Goal: Check status: Check status

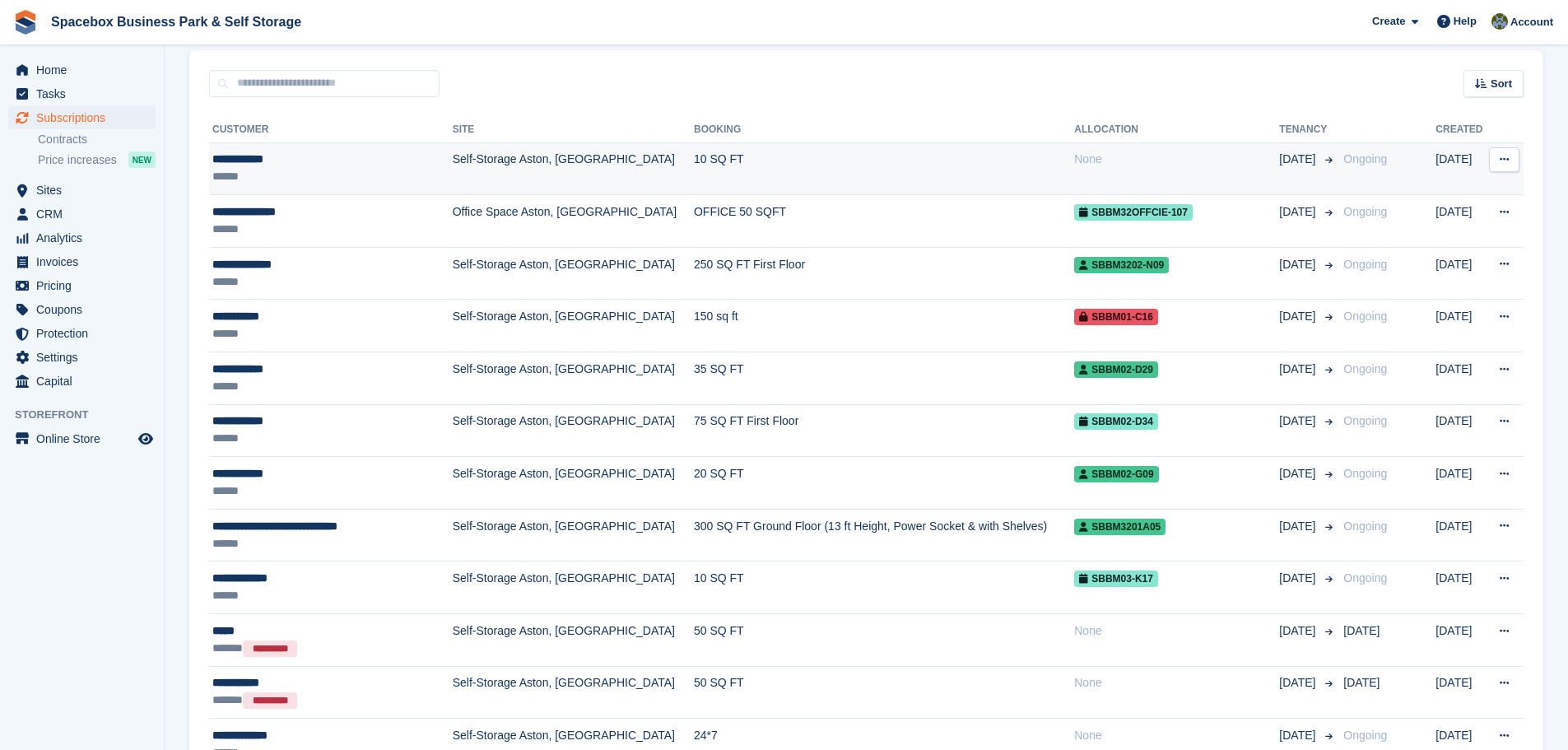
scroll to position [493, 0]
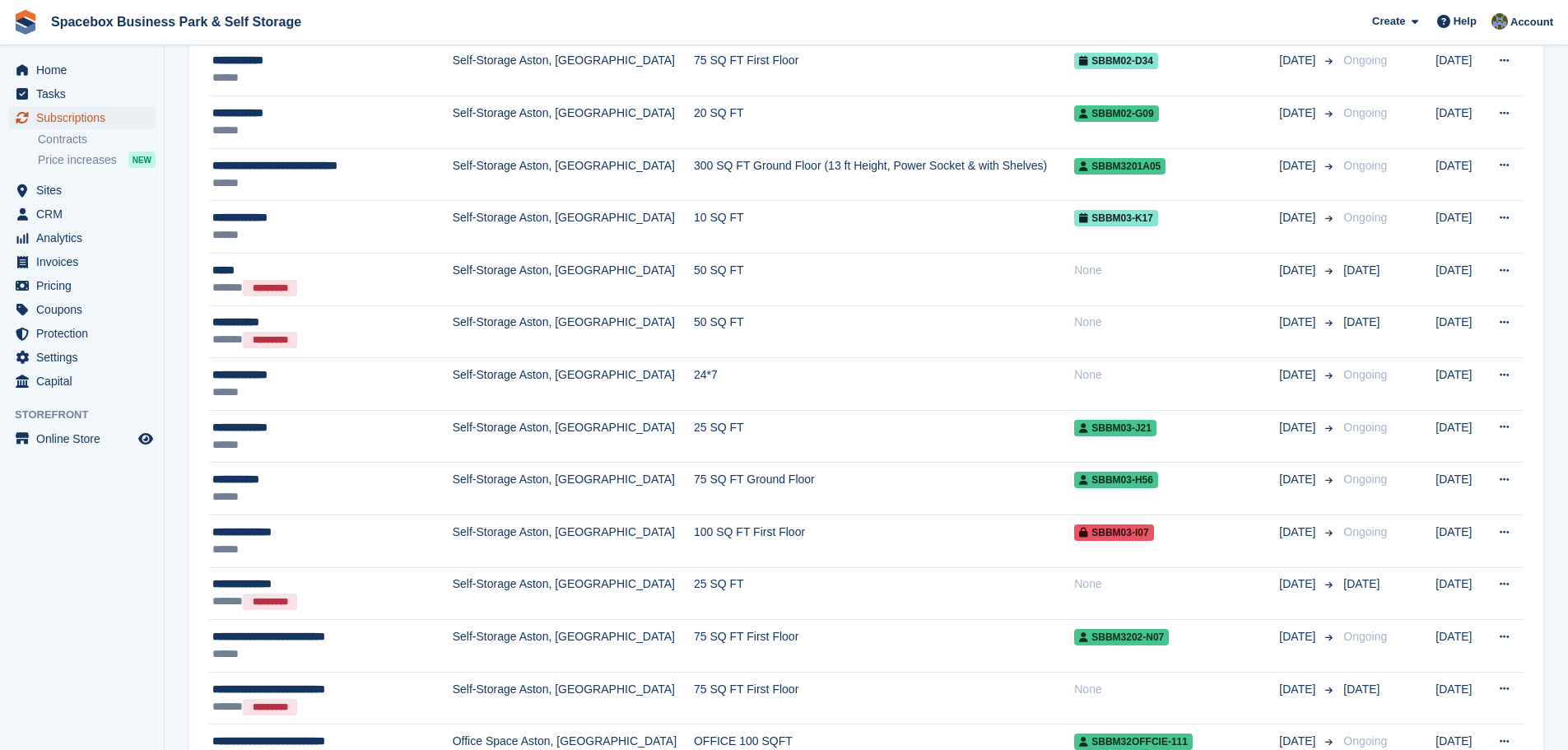
click at [80, 109] on span "Subscriptions" at bounding box center [86, 118] width 99 height 23
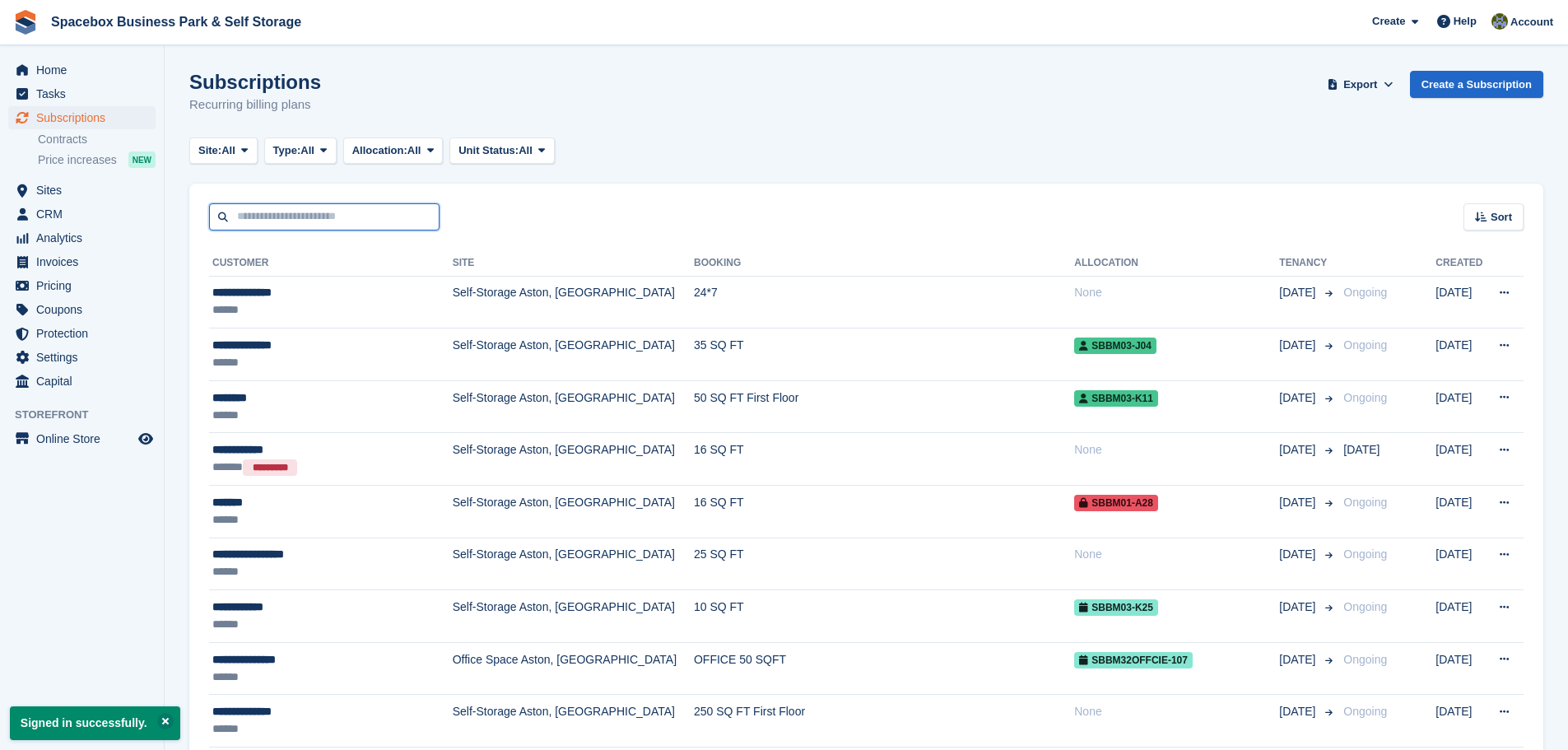
drag, startPoint x: 417, startPoint y: 209, endPoint x: 436, endPoint y: 208, distance: 19.0
click at [417, 209] on input "text" at bounding box center [324, 217] width 230 height 28
type input "****"
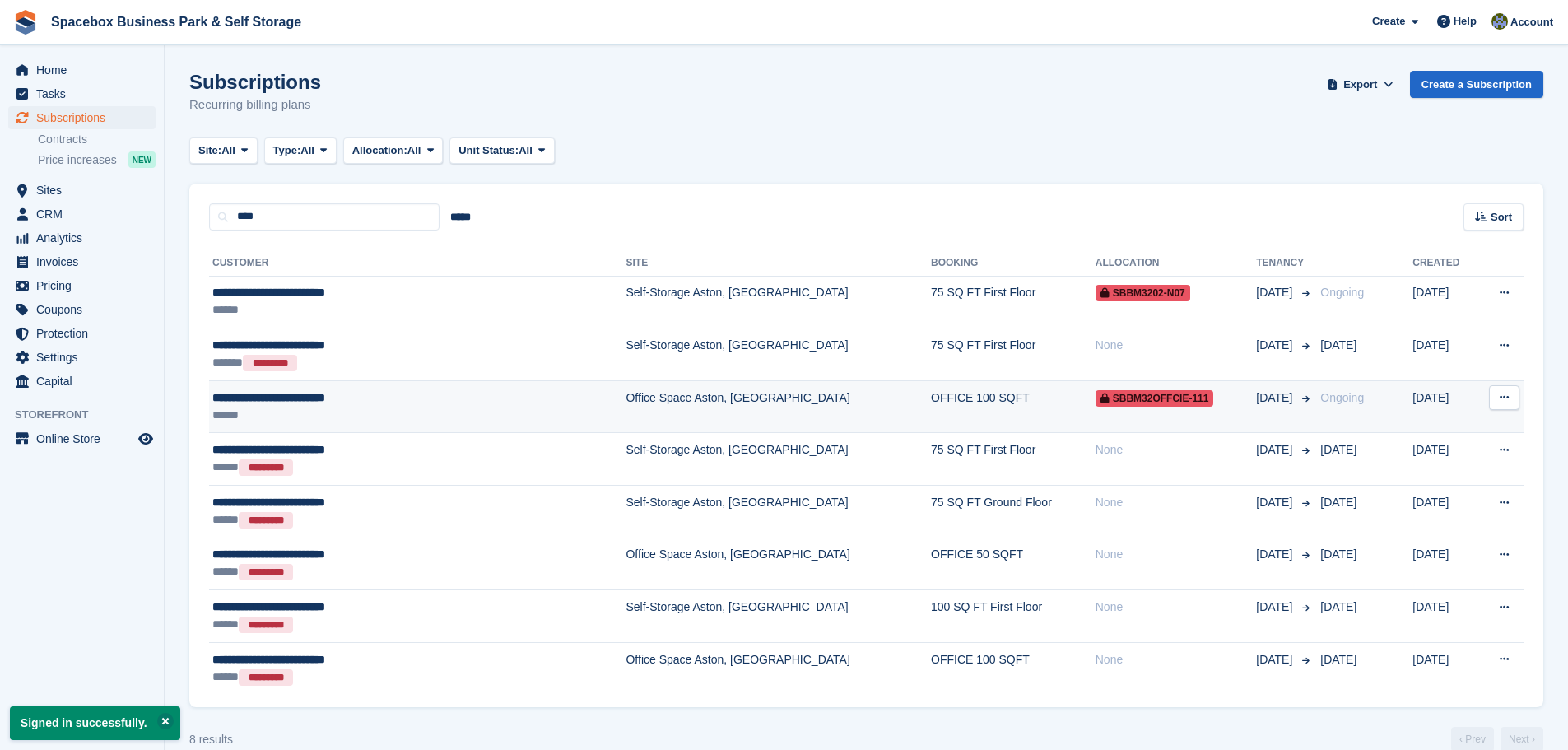
click at [462, 424] on td "**********" at bounding box center [417, 406] width 416 height 52
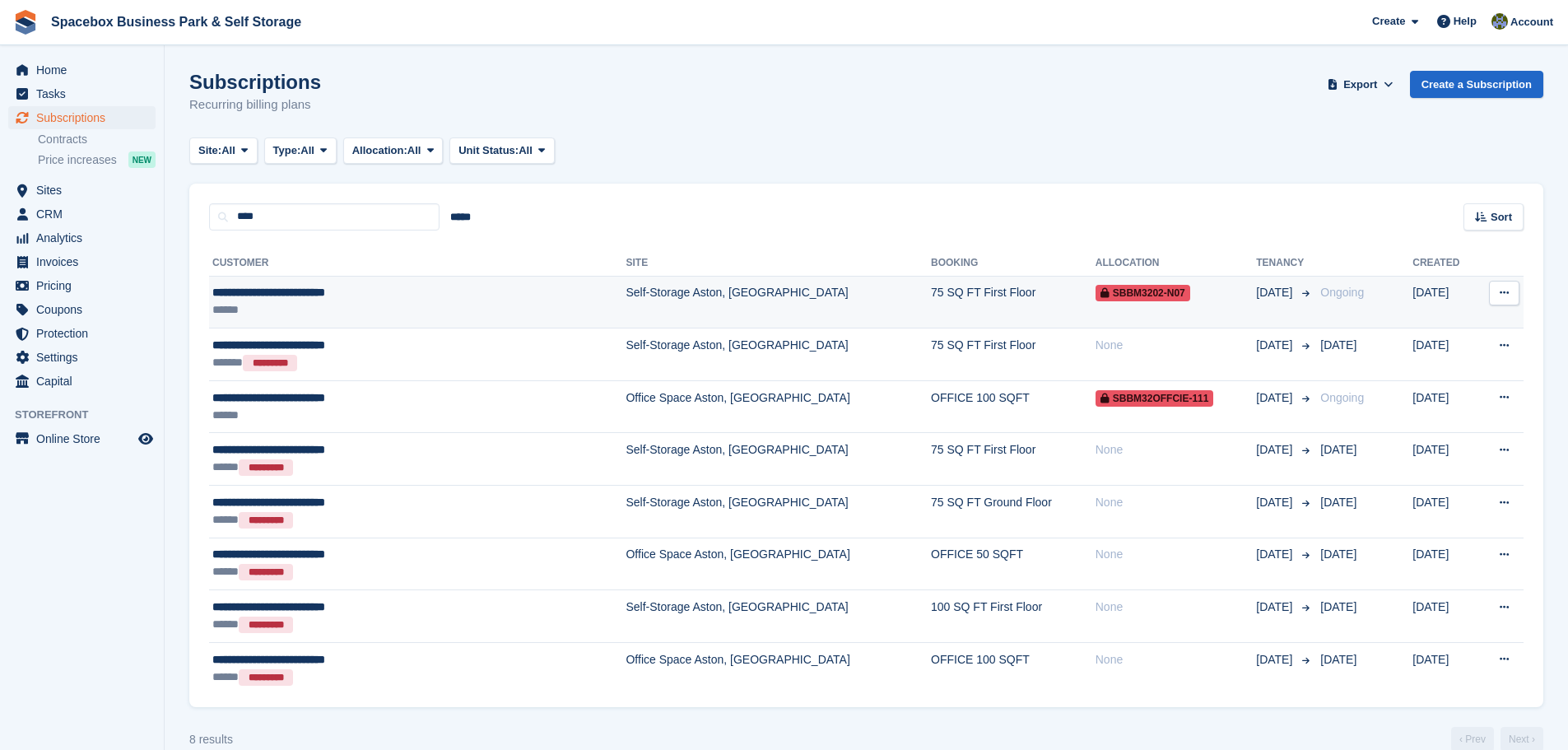
click at [505, 297] on div "**********" at bounding box center [363, 293] width 303 height 17
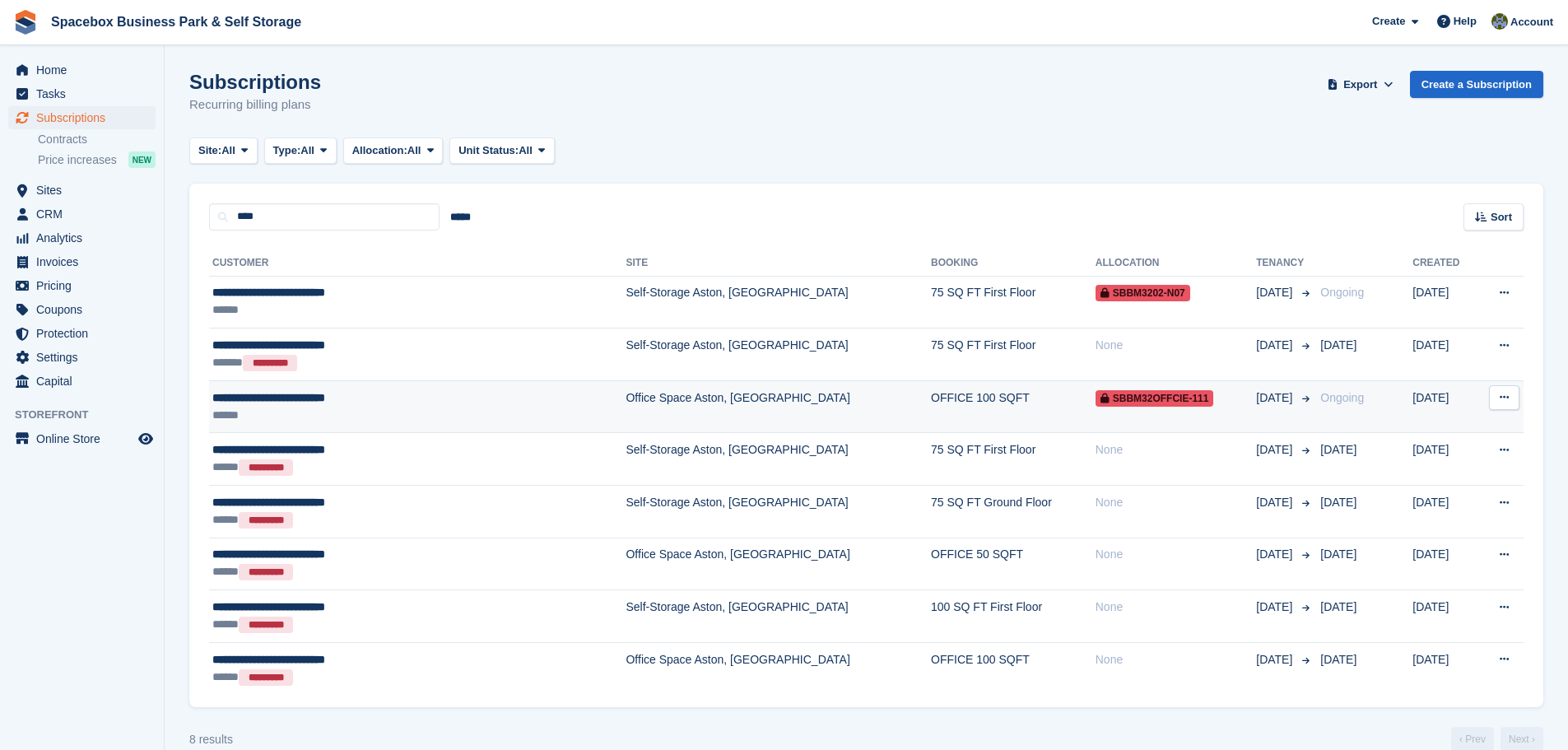
click at [472, 394] on div "**********" at bounding box center [363, 397] width 303 height 17
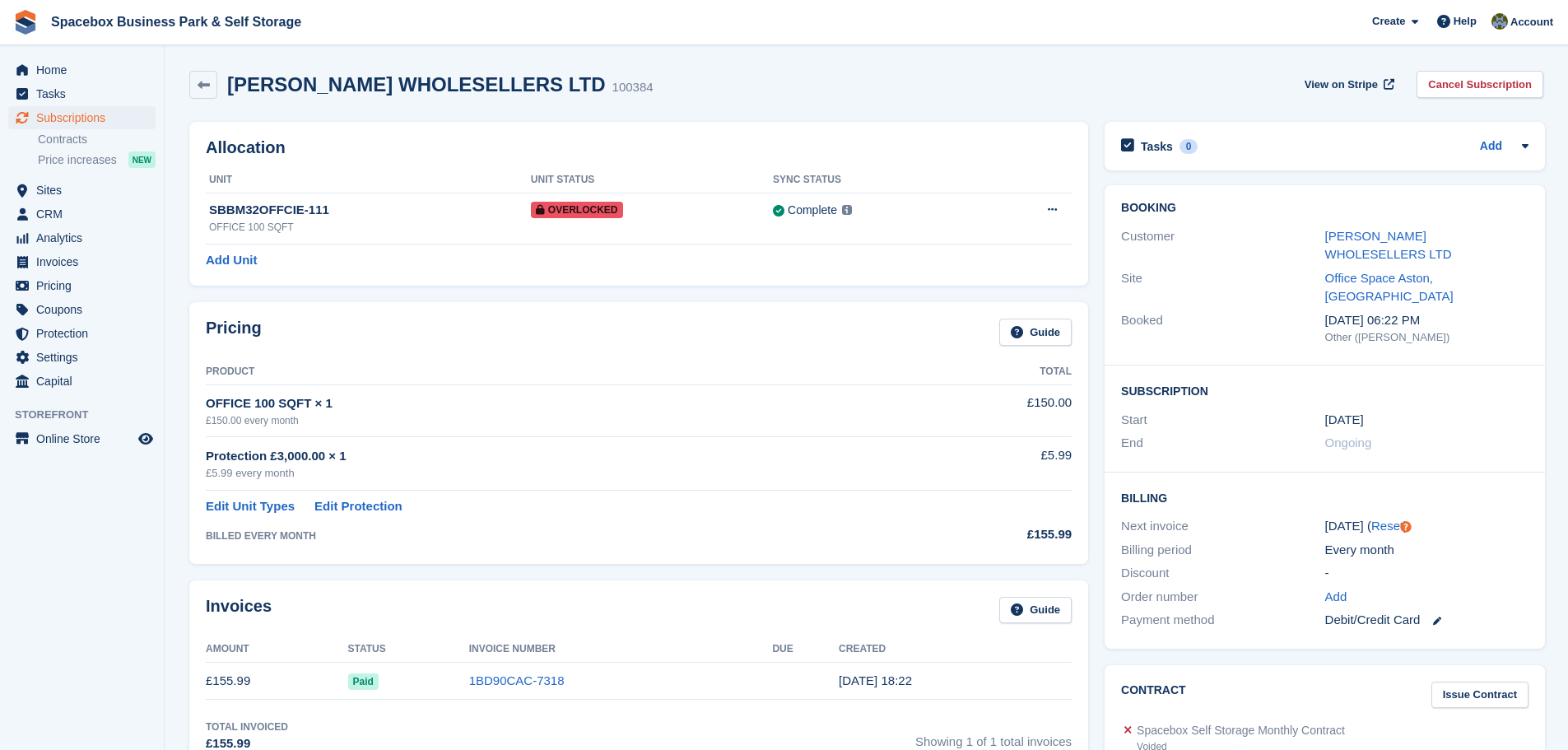
scroll to position [83, 0]
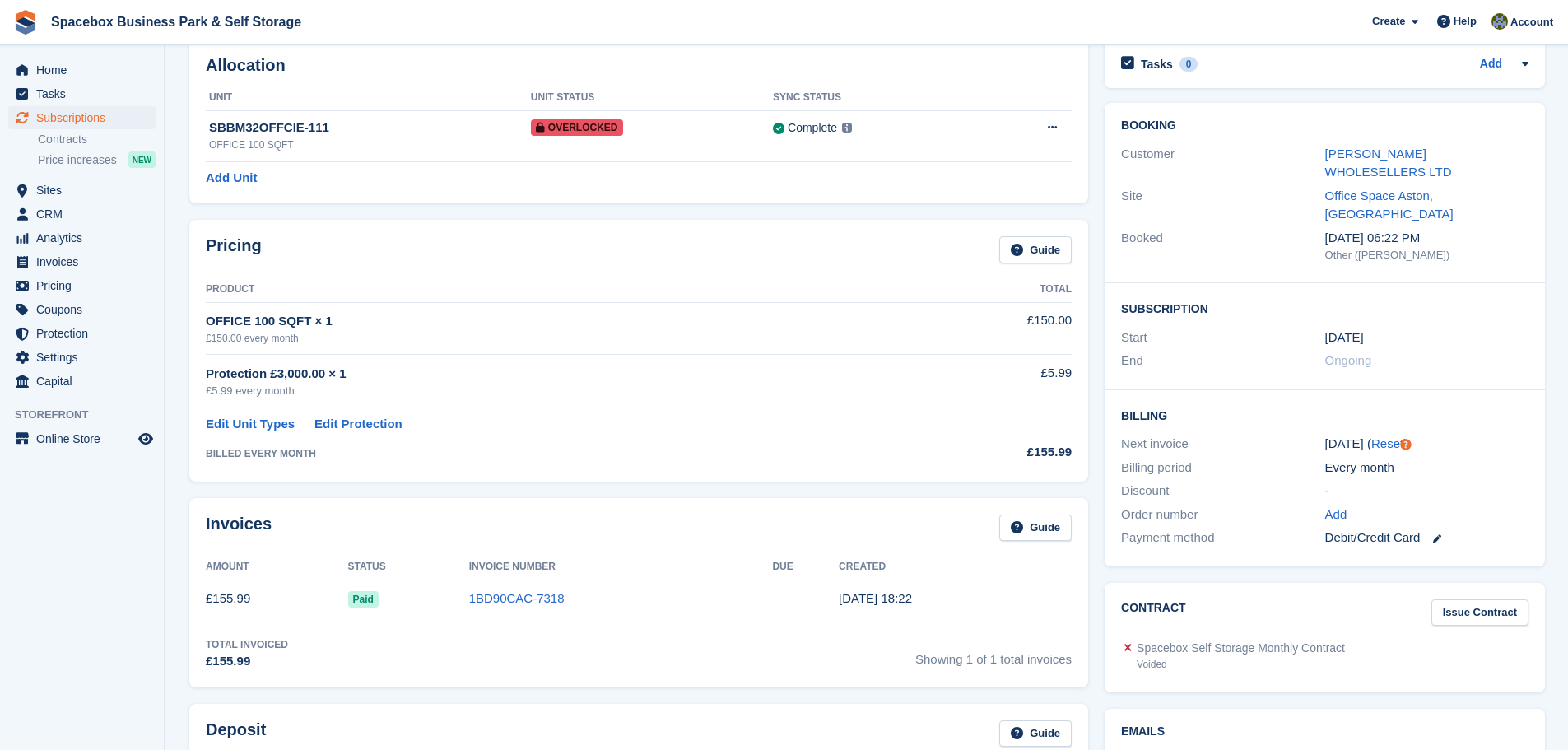
click at [639, 369] on div "Protection £3,000.00 × 1" at bounding box center [558, 374] width 706 height 19
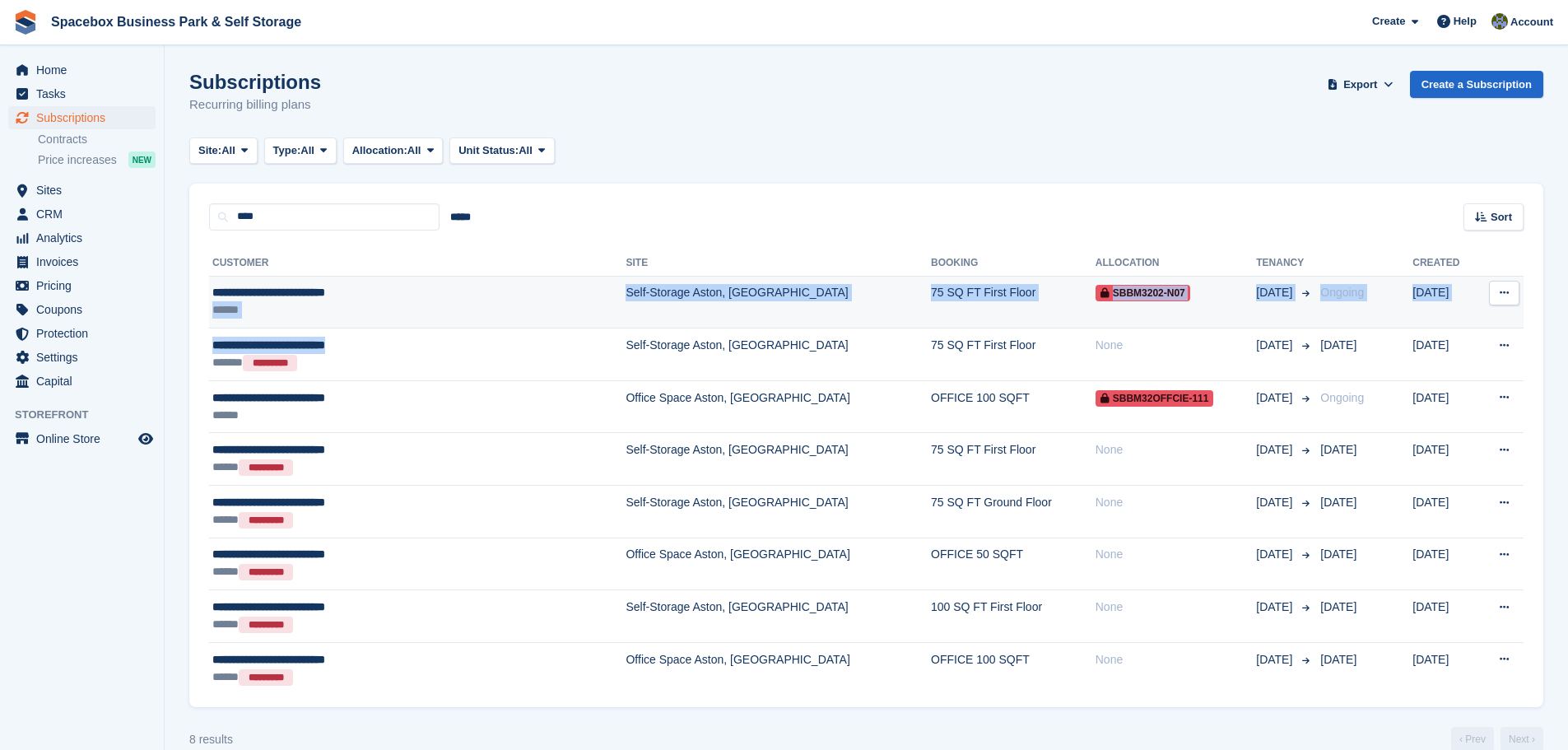
drag, startPoint x: 503, startPoint y: 327, endPoint x: 487, endPoint y: 298, distance: 33.1
click at [487, 298] on tbody "**********" at bounding box center [866, 485] width 1314 height 418
click at [487, 298] on div "**********" at bounding box center [363, 293] width 303 height 17
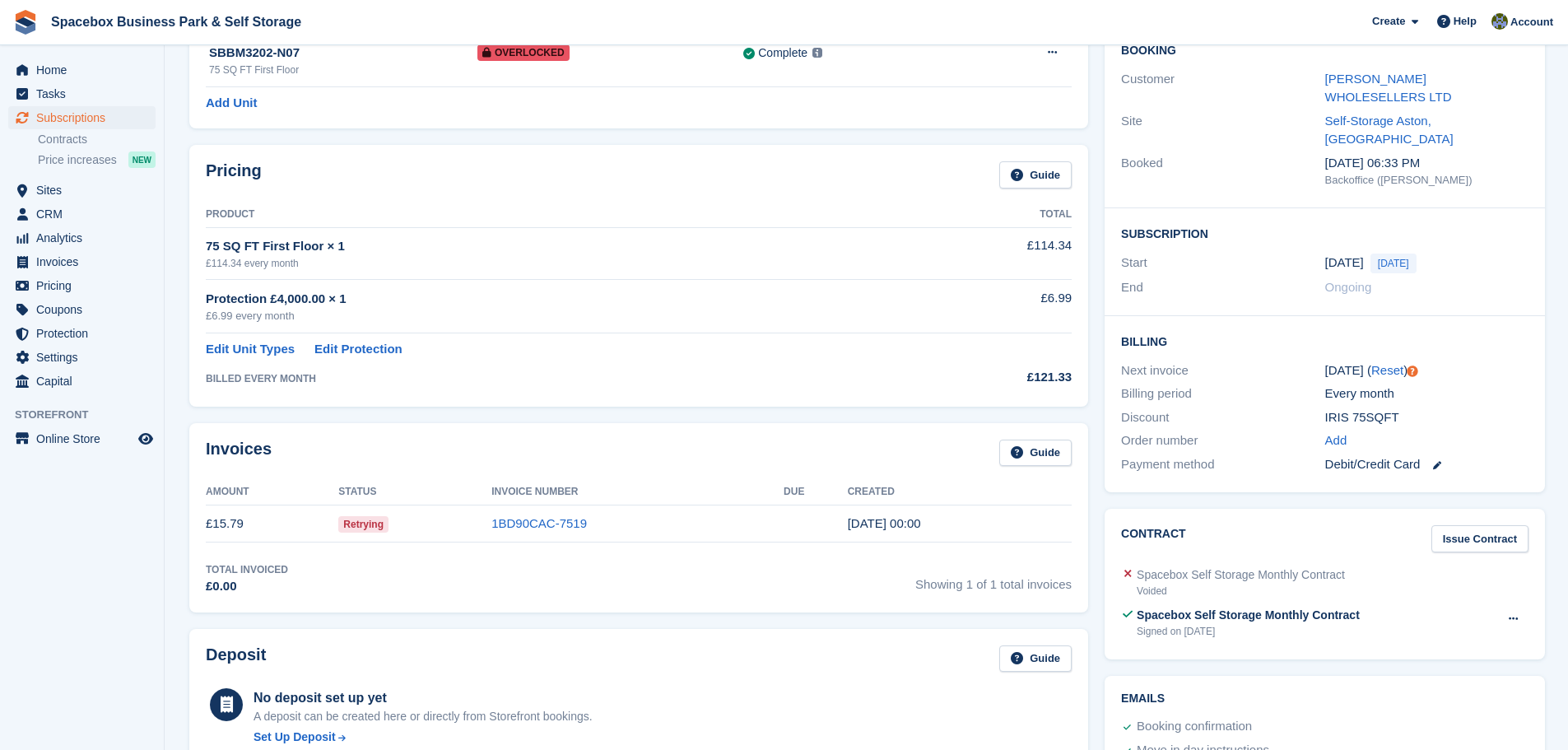
scroll to position [164, 0]
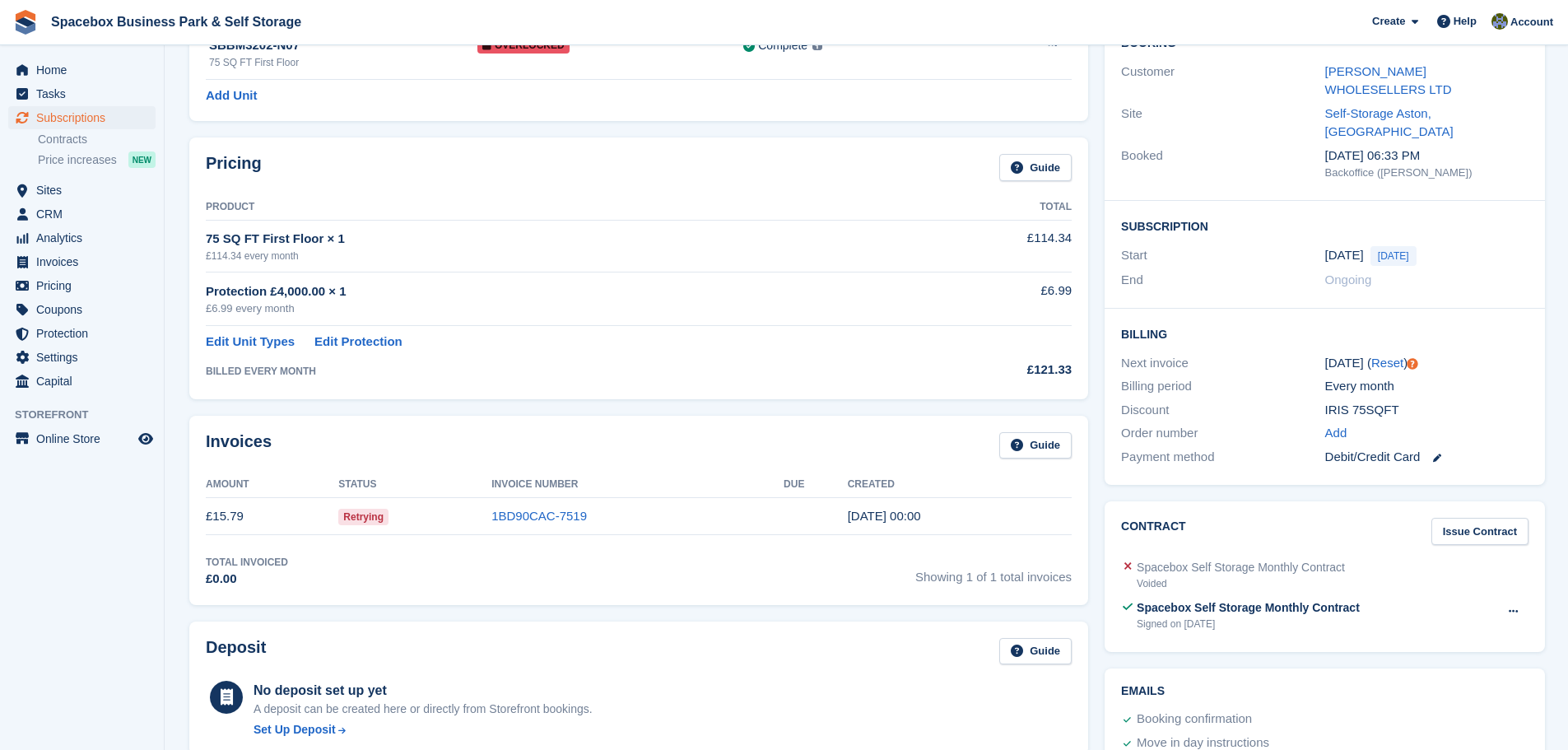
drag, startPoint x: 922, startPoint y: 513, endPoint x: 831, endPoint y: 510, distance: 91.0
click at [831, 510] on tr "£15.79 Retrying 1BD90CAC-7519 28 Aug, 00:00" at bounding box center [638, 516] width 866 height 37
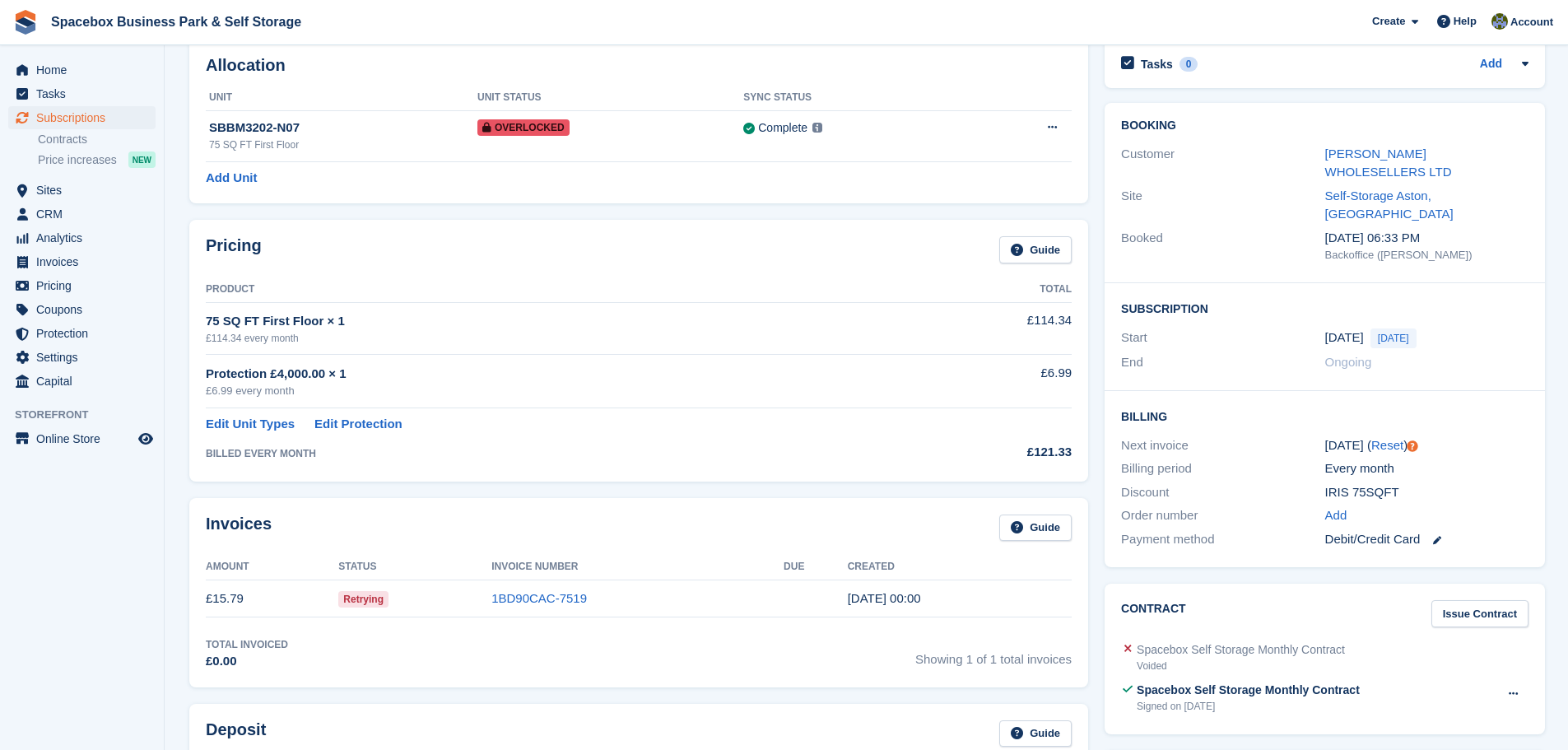
click at [802, 599] on td at bounding box center [816, 598] width 65 height 37
click at [636, 613] on td "1BD90CAC-7519" at bounding box center [637, 598] width 292 height 37
click at [550, 603] on link "1BD90CAC-7519" at bounding box center [539, 597] width 95 height 14
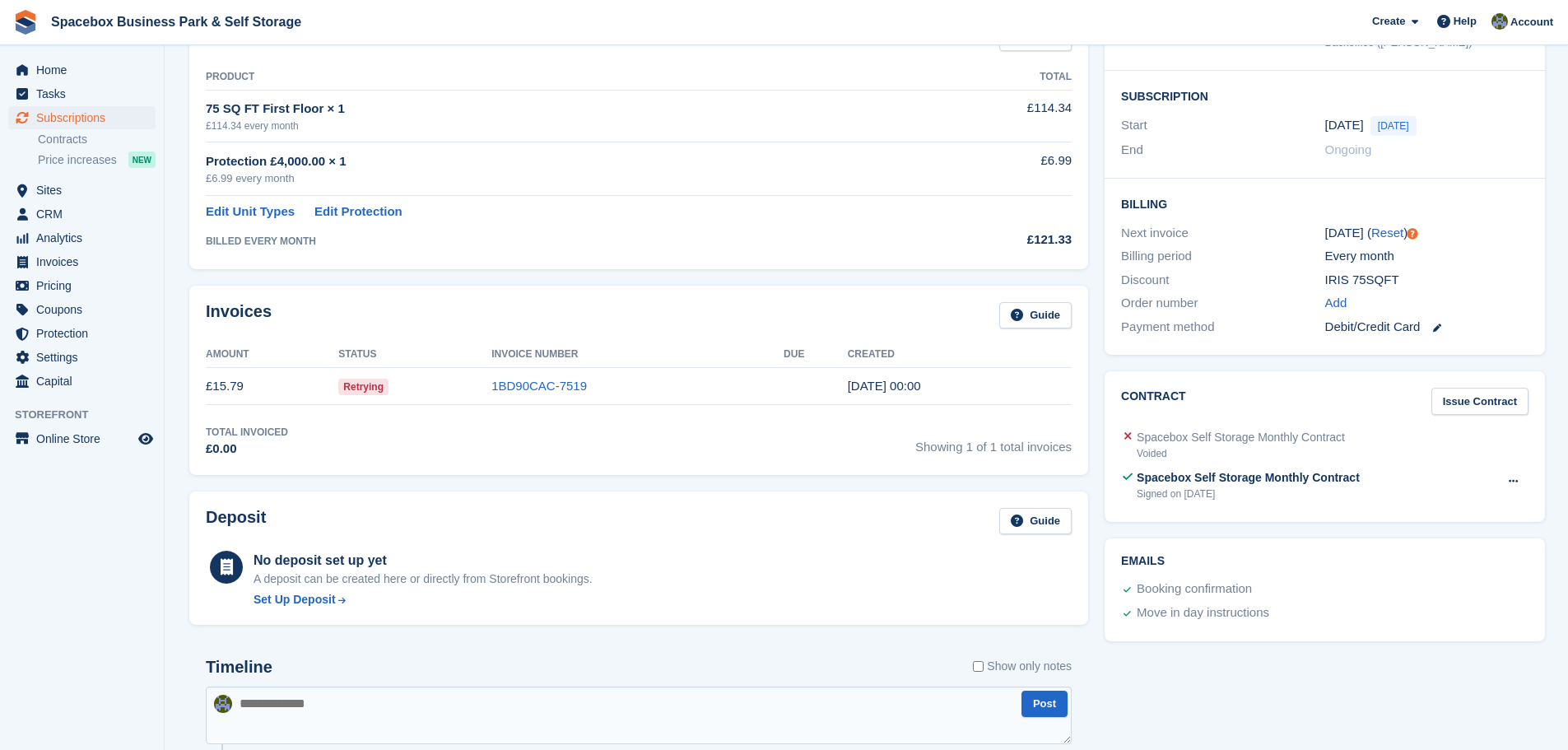
scroll to position [83, 0]
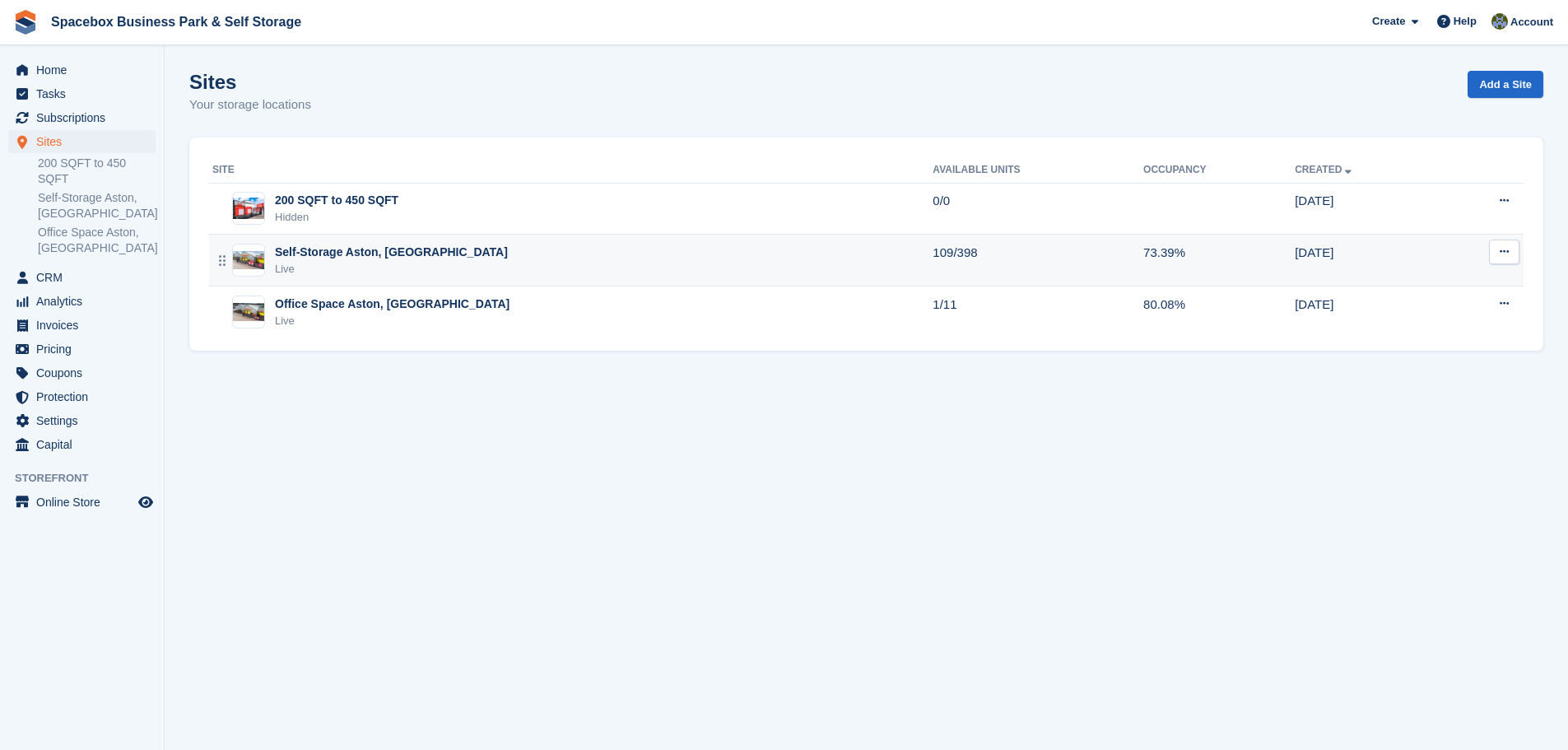
click at [298, 254] on div "Self-Storage Aston, [GEOGRAPHIC_DATA]" at bounding box center [391, 252] width 233 height 17
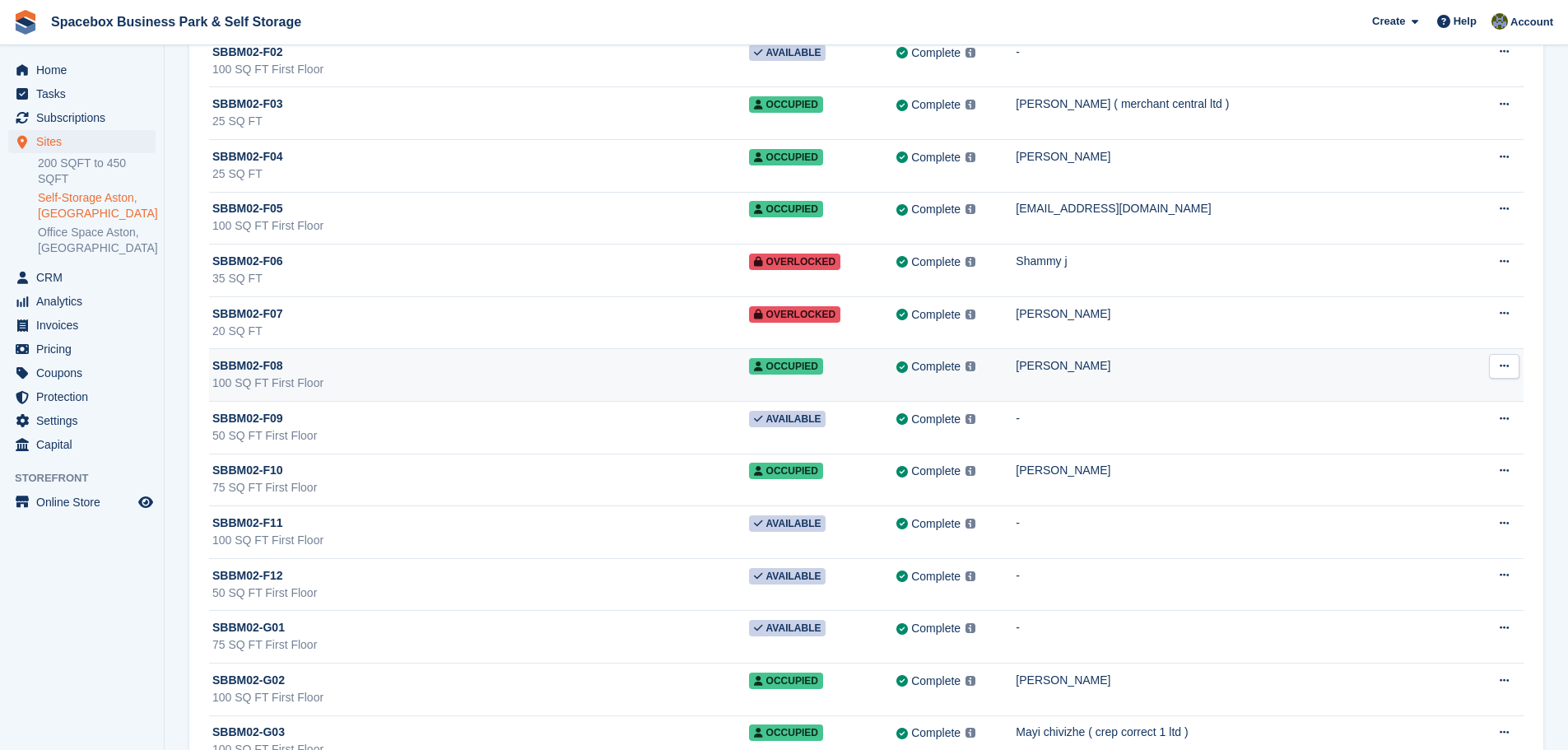
scroll to position [7734, 0]
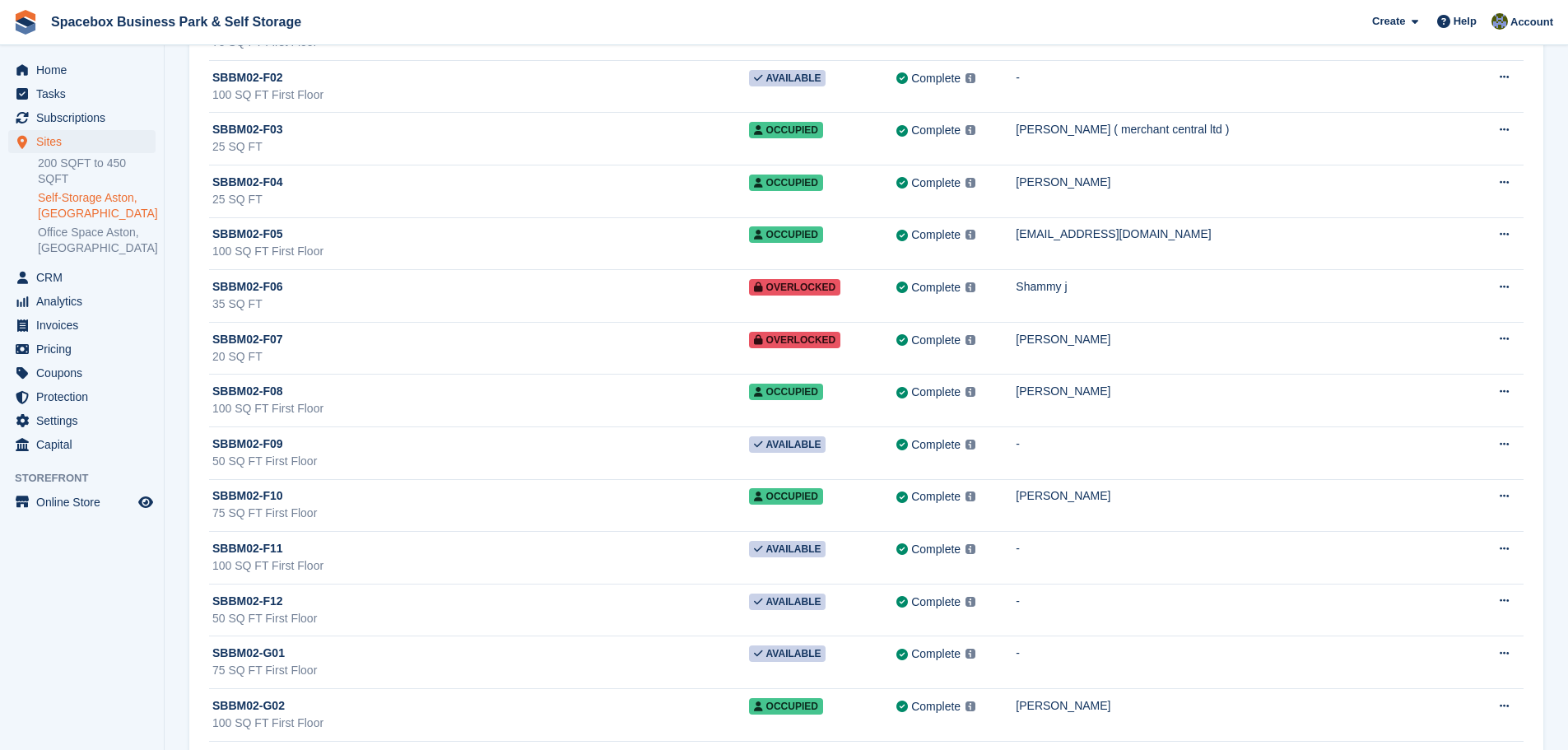
drag, startPoint x: 301, startPoint y: 349, endPoint x: 93, endPoint y: 543, distance: 284.4
click at [93, 543] on aside "Home Tasks Subscriptions Subscriptions Subscriptions Contracts Price increases …" at bounding box center [82, 379] width 164 height 667
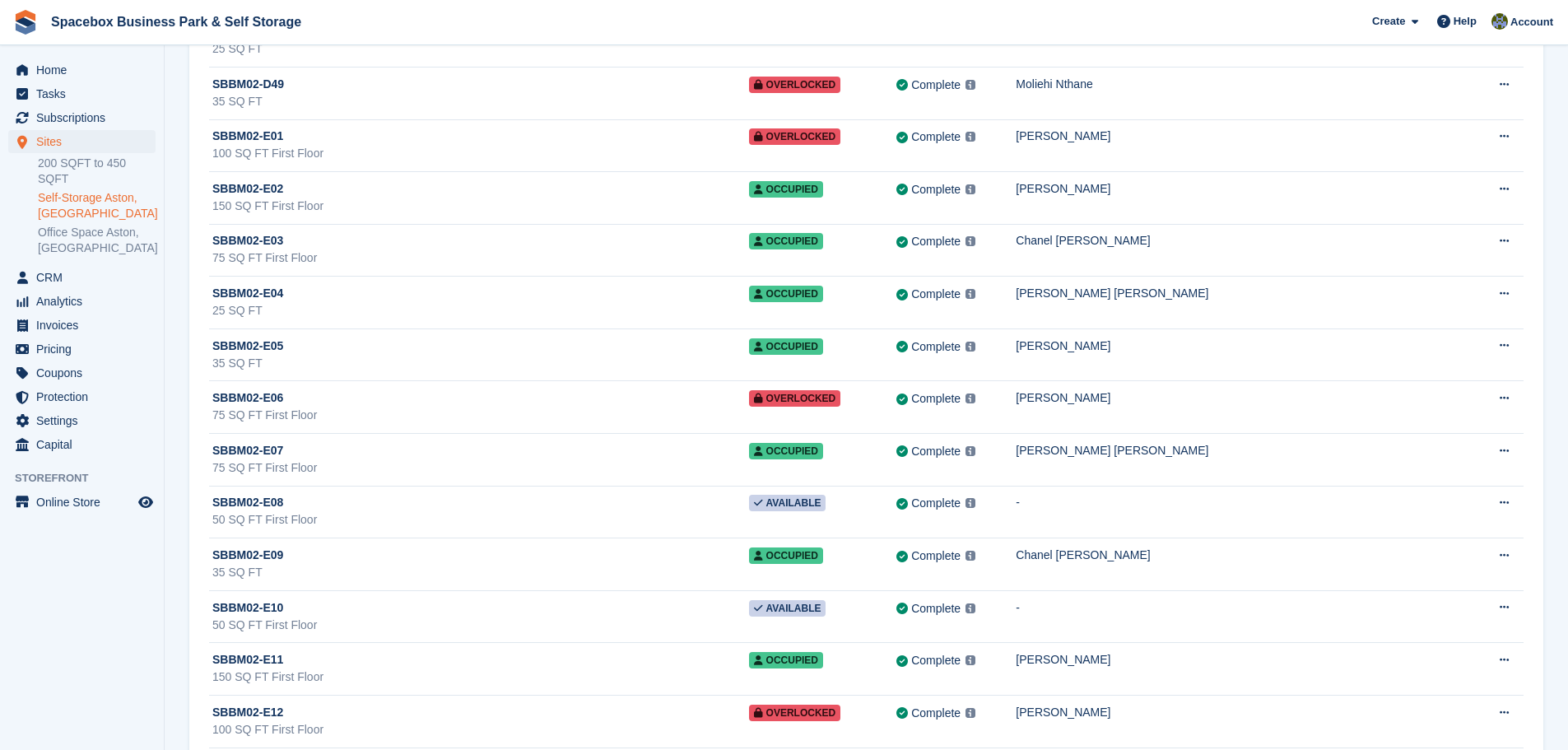
scroll to position [6664, 0]
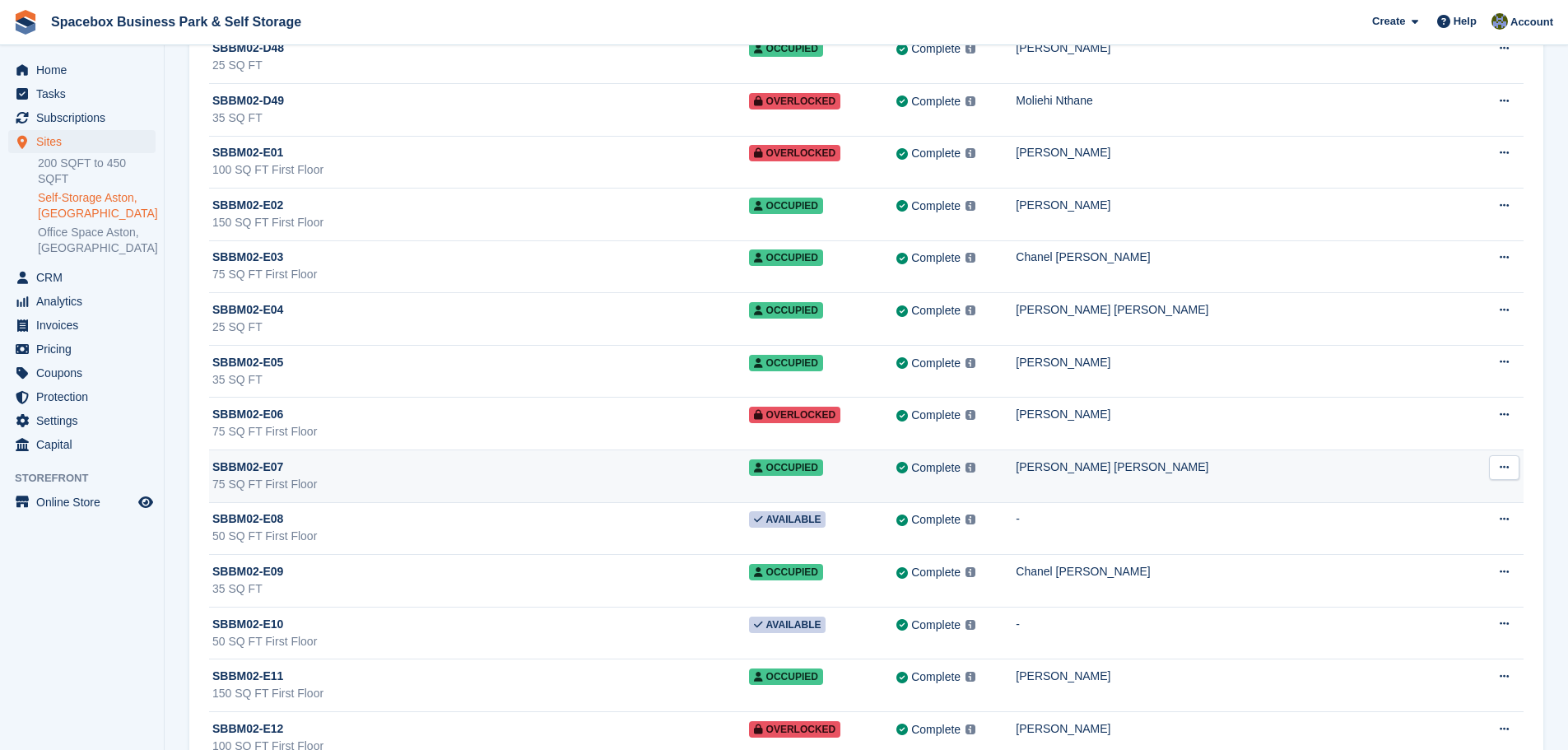
drag, startPoint x: 136, startPoint y: 531, endPoint x: 212, endPoint y: 481, distance: 91.0
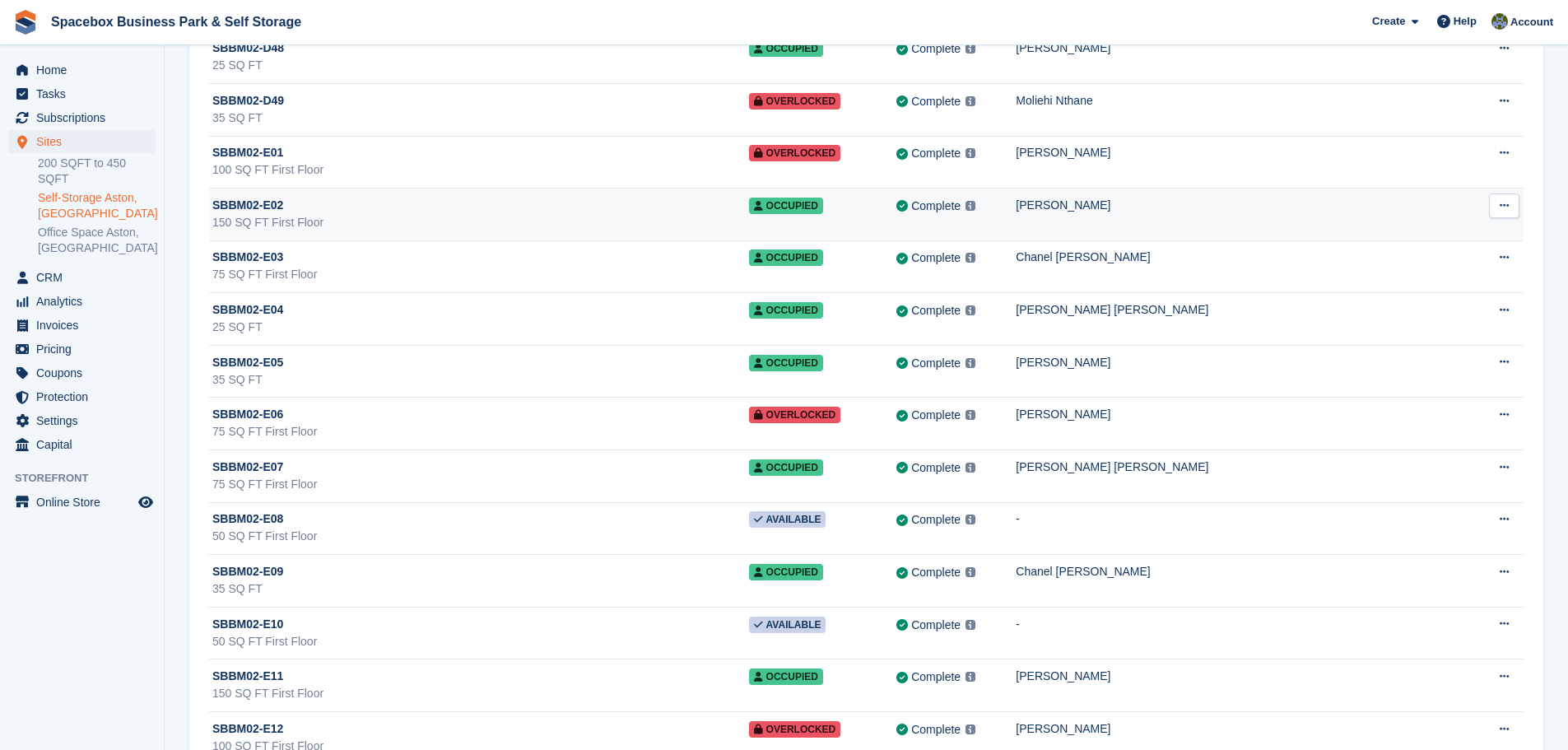
drag, startPoint x: 219, startPoint y: 475, endPoint x: 695, endPoint y: 219, distance: 540.5
click at [695, 219] on div "150 SQ FT First Floor" at bounding box center [480, 222] width 536 height 17
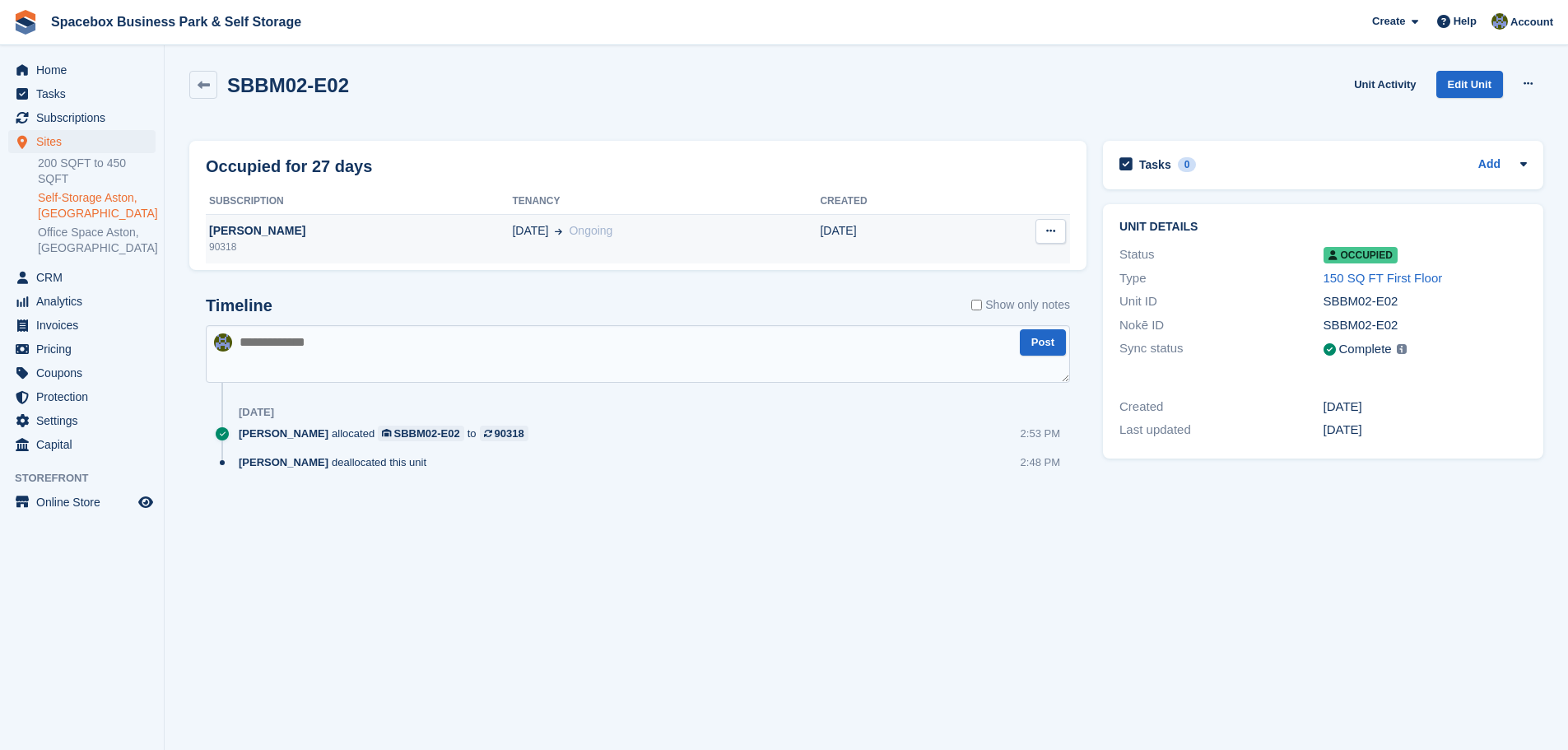
click at [654, 241] on td "11 Jun Ongoing" at bounding box center [666, 239] width 308 height 49
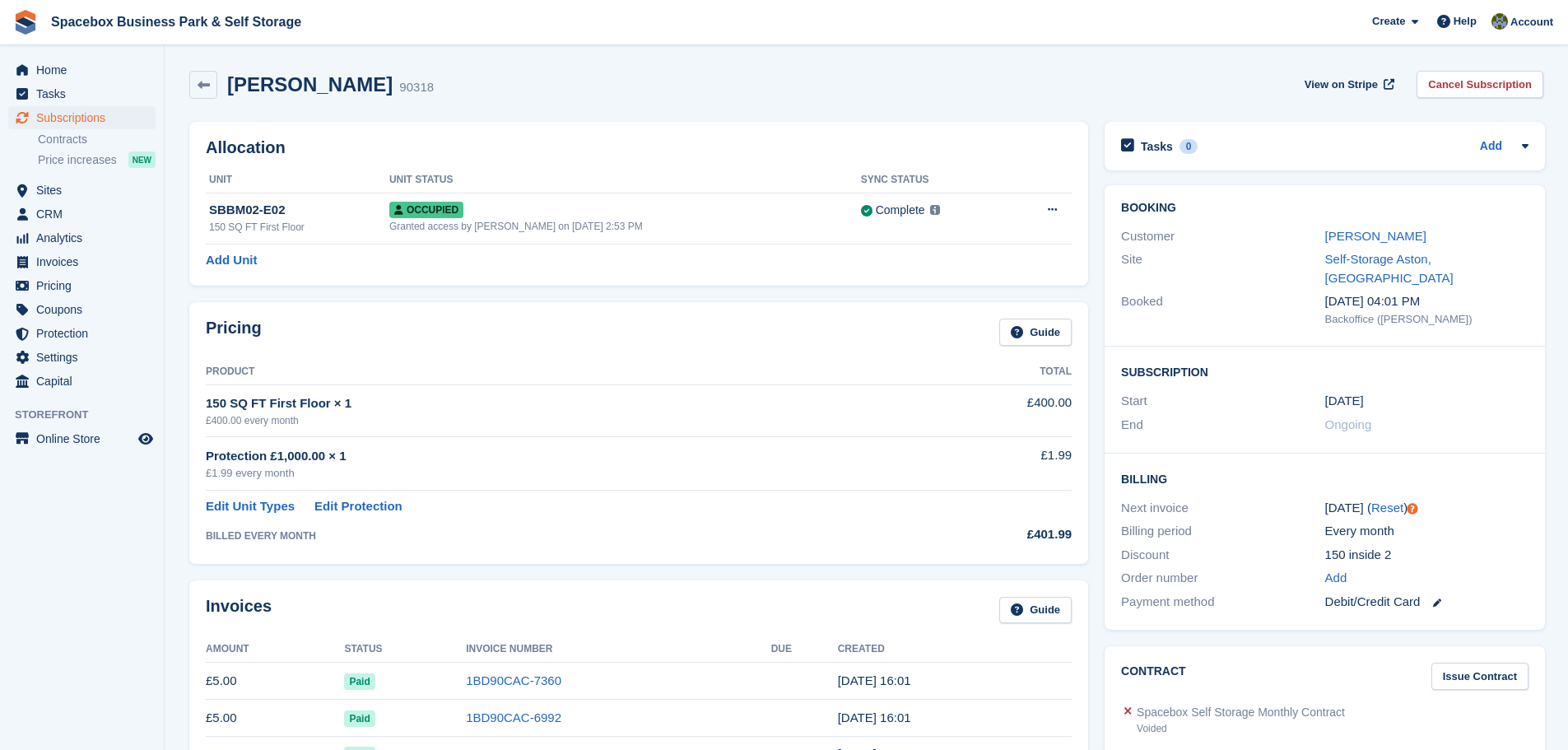
click at [269, 89] on h2 "zaman saeed" at bounding box center [310, 84] width 165 height 22
click at [95, 116] on span "Subscriptions" at bounding box center [86, 118] width 99 height 23
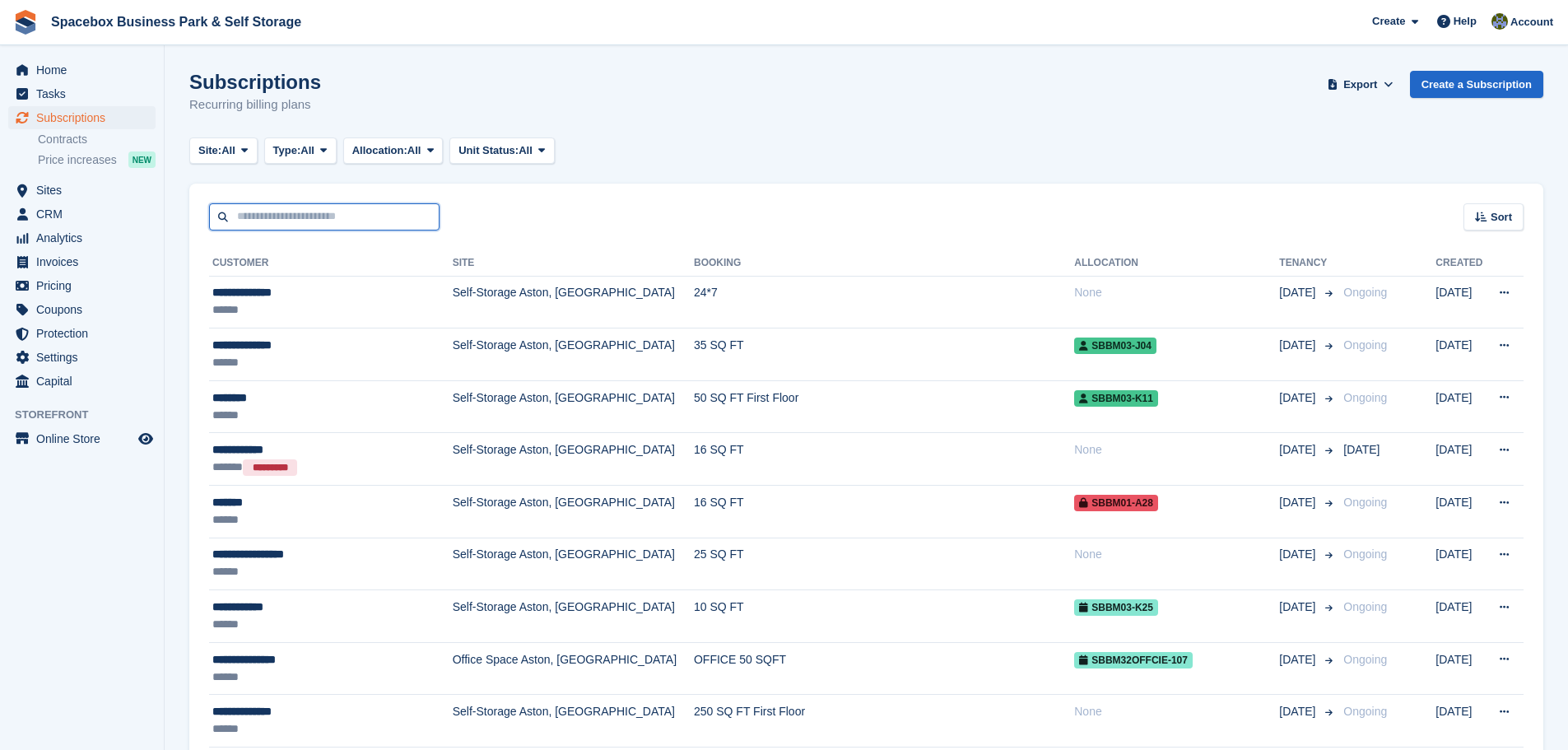
click at [337, 229] on input "text" at bounding box center [324, 217] width 230 height 28
type input "*****"
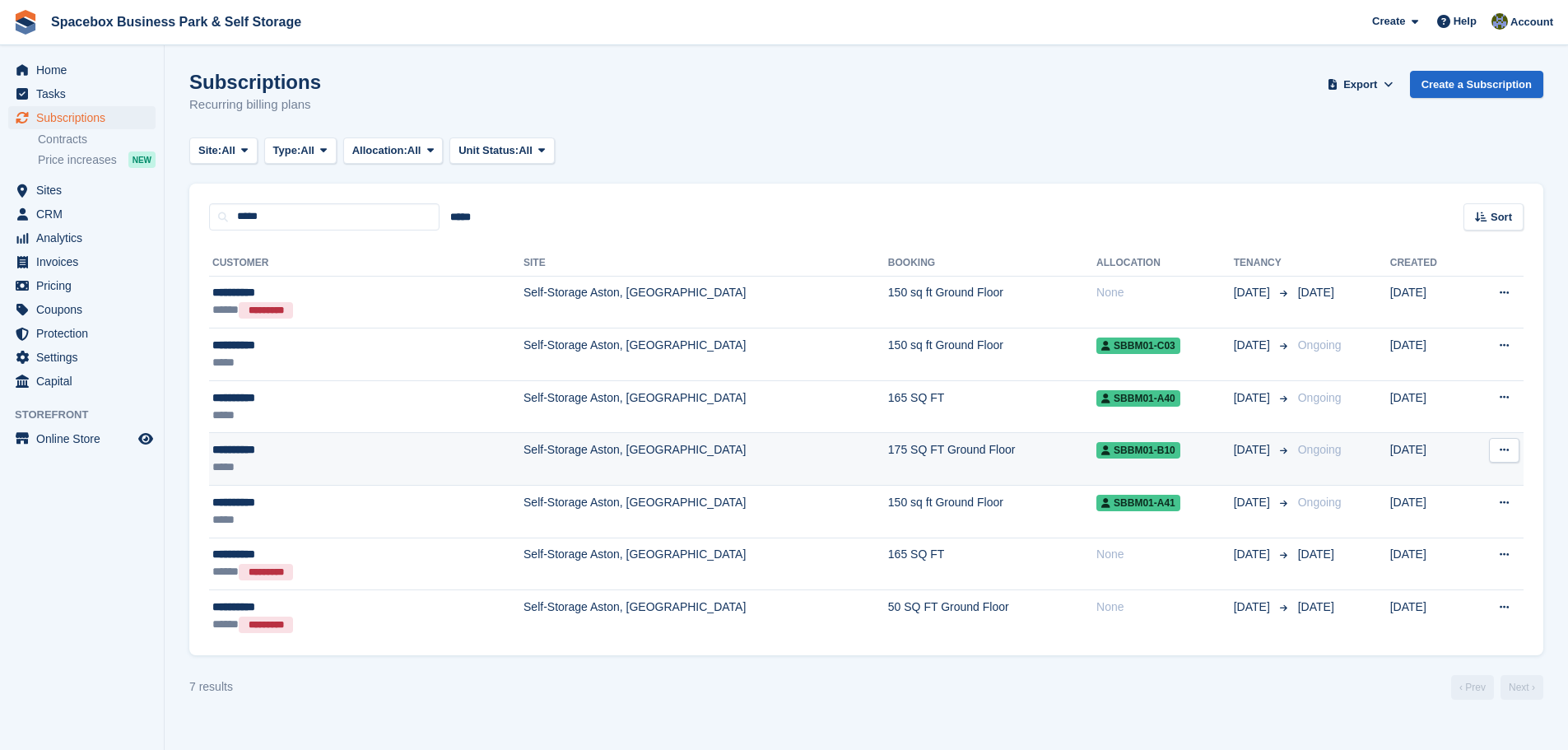
click at [1153, 463] on td "SBBM01-B10" at bounding box center [1165, 458] width 138 height 52
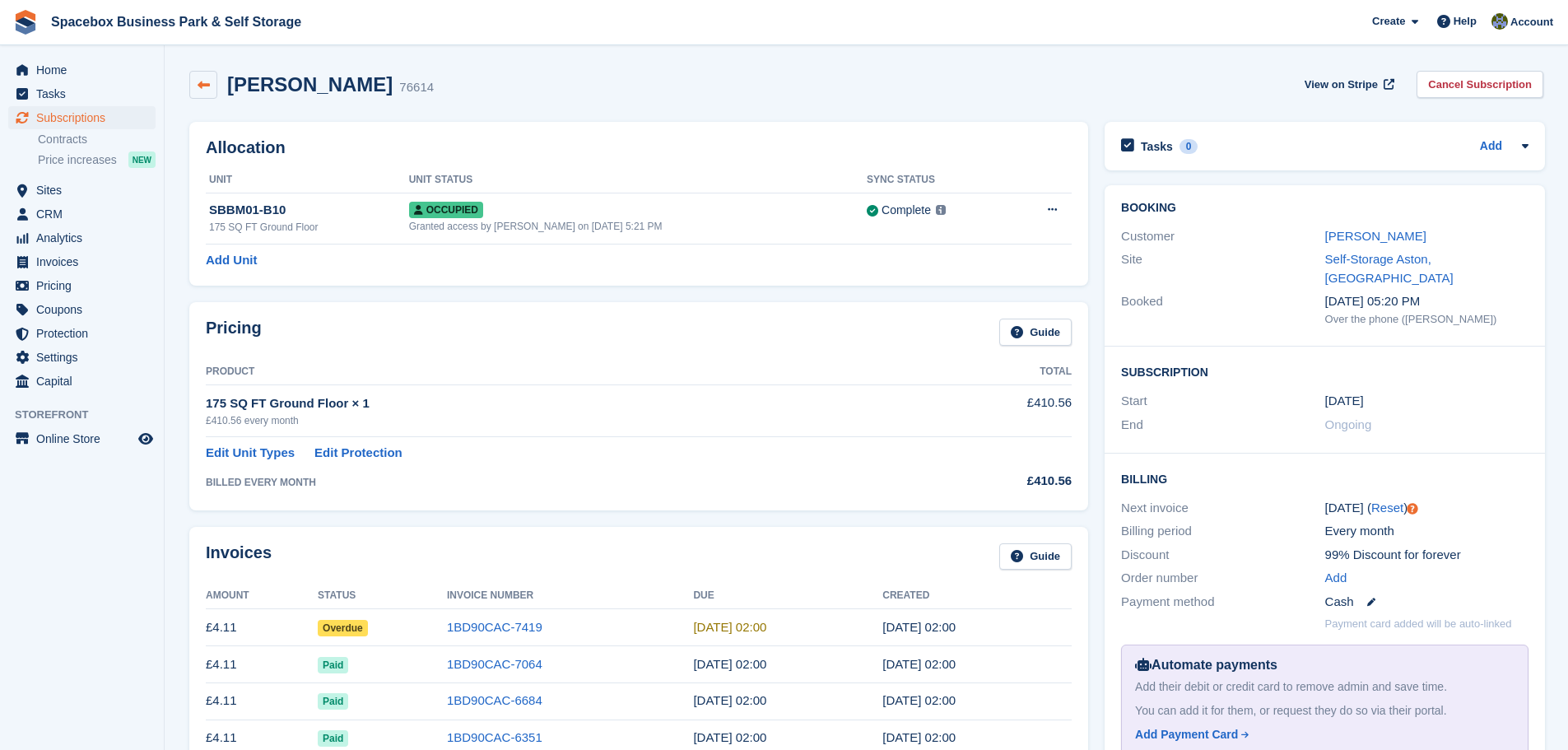
click at [196, 84] on link at bounding box center [203, 84] width 28 height 28
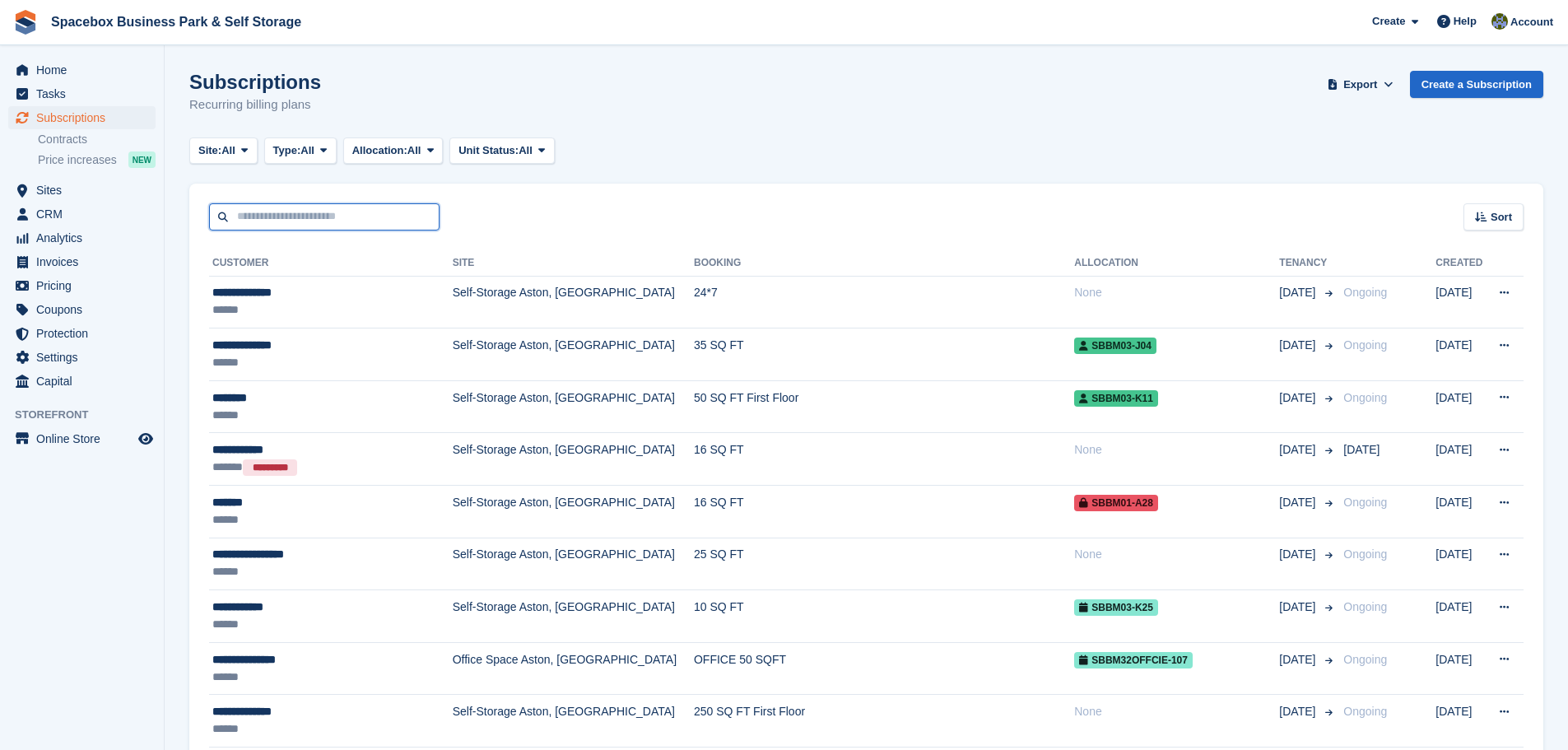
click at [289, 216] on input "text" at bounding box center [324, 217] width 230 height 28
type input "*****"
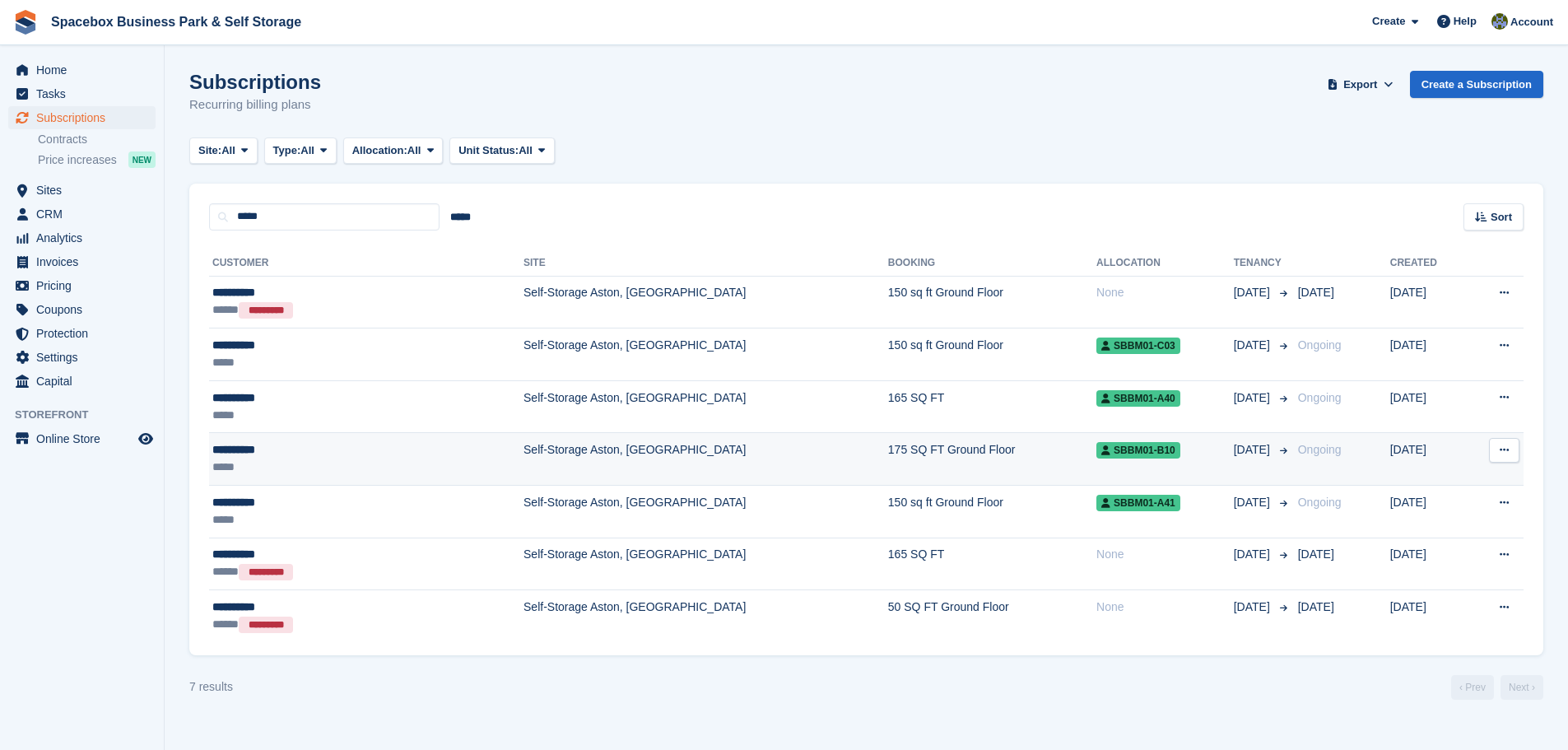
click at [524, 452] on td "Self-Storage Aston, [GEOGRAPHIC_DATA]" at bounding box center [706, 458] width 364 height 52
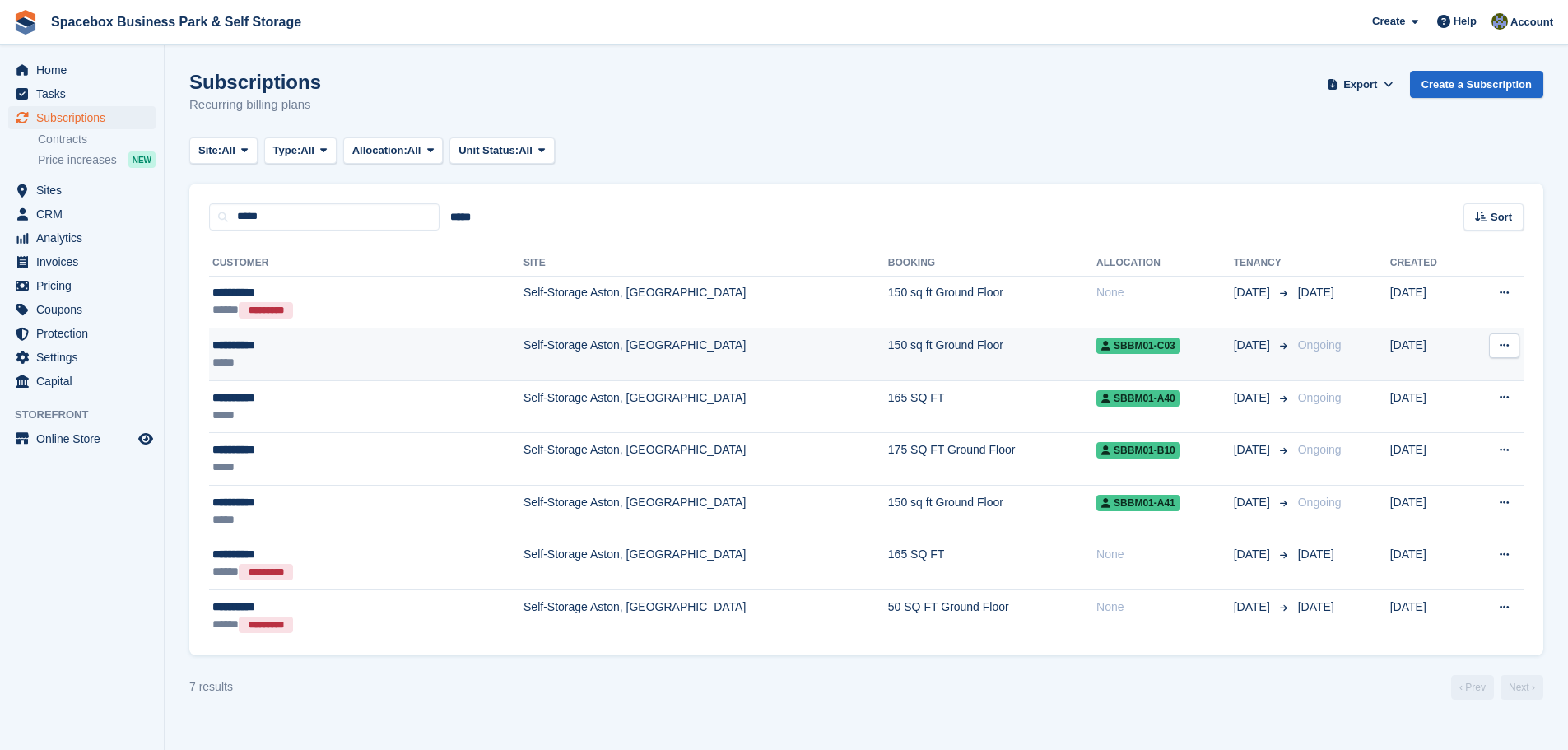
click at [648, 363] on td "Self-Storage Aston, [GEOGRAPHIC_DATA]" at bounding box center [706, 354] width 364 height 52
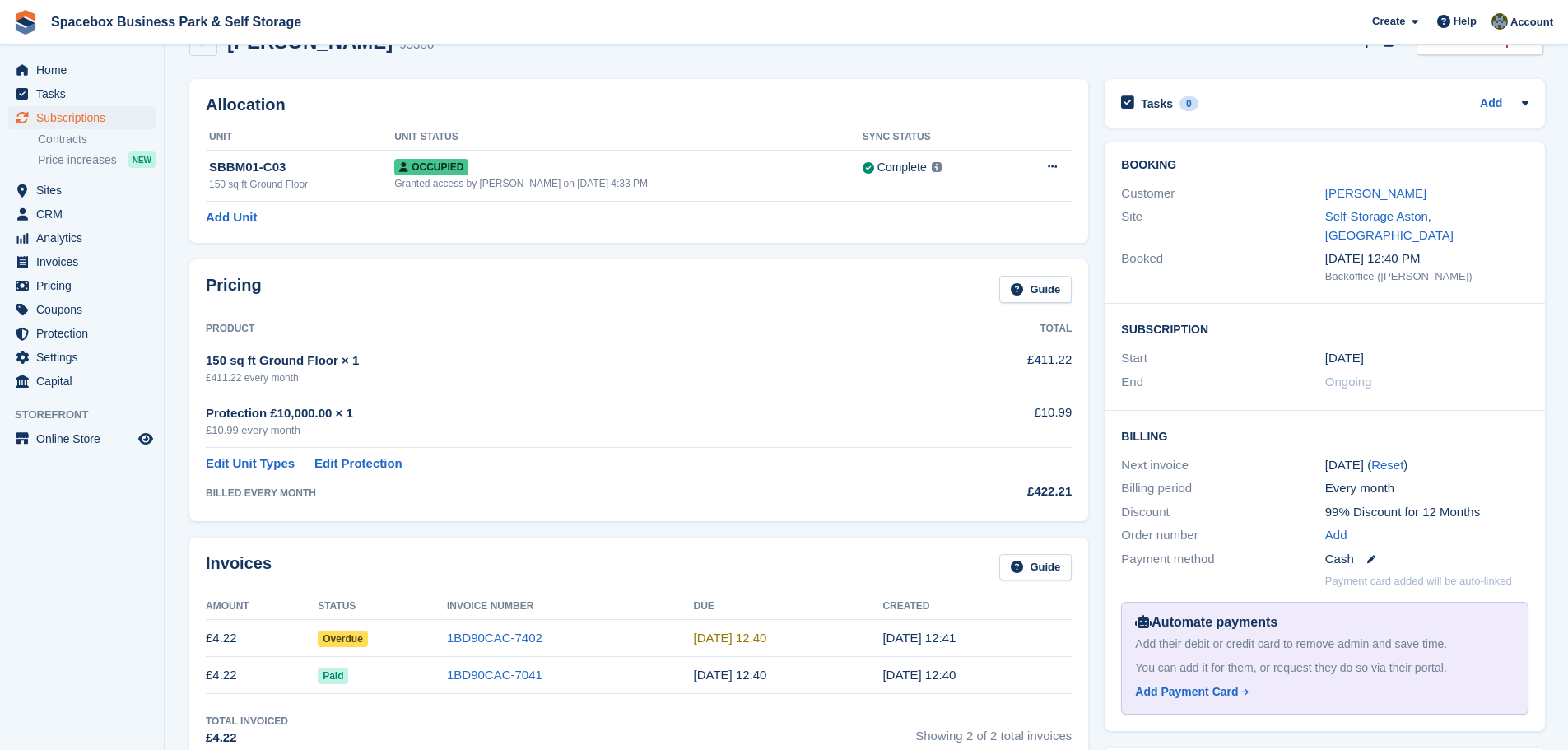
scroll to position [83, 0]
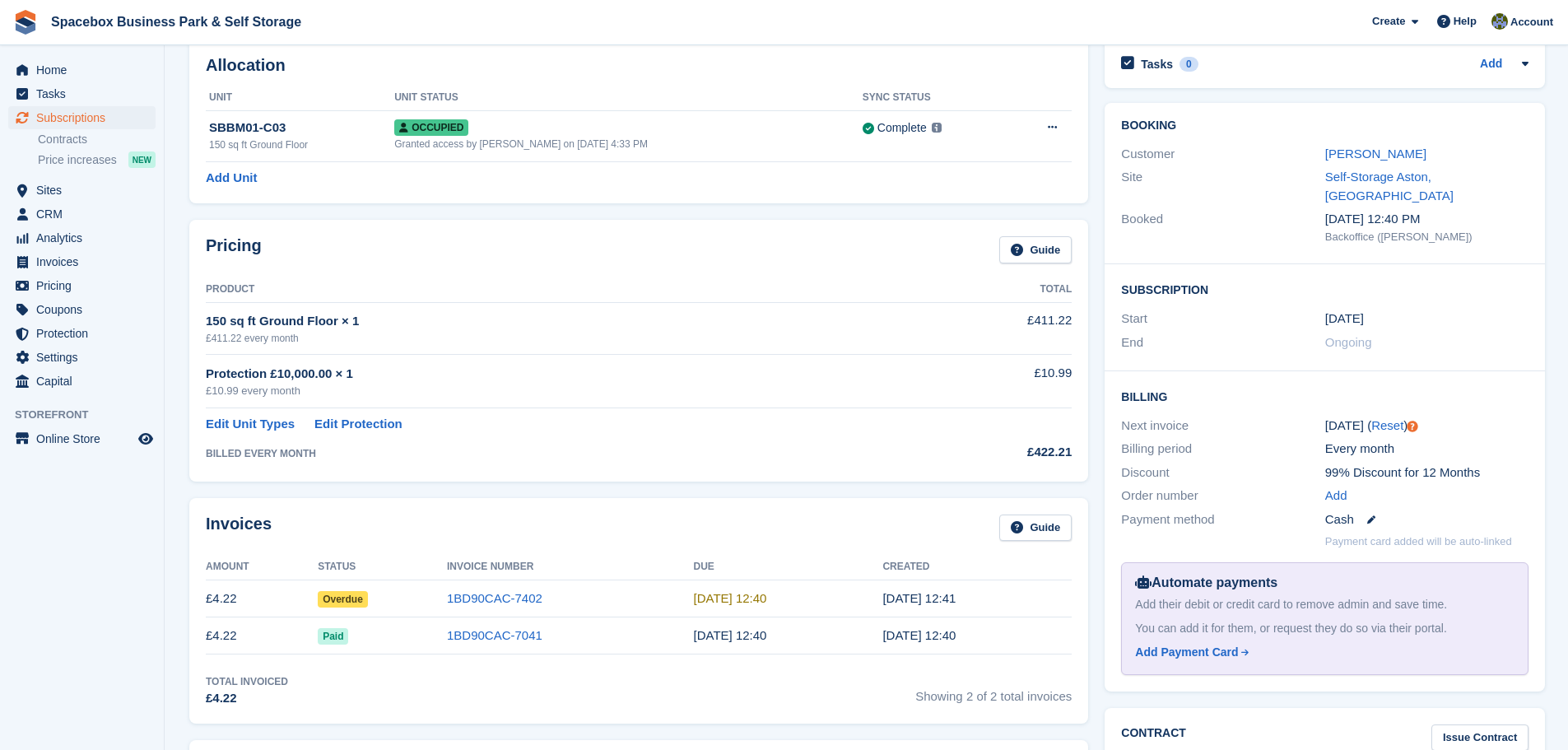
drag, startPoint x: 756, startPoint y: 631, endPoint x: 671, endPoint y: 599, distance: 90.8
click at [671, 599] on tbody "£4.22 Overdue 1BD90CAC-7402 [DATE] 12:40 [DATE] 12:41 £4.22 Paid 1BD90CAC-7041 …" at bounding box center [638, 617] width 866 height 74
click at [643, 579] on th "Invoice Number" at bounding box center [571, 567] width 247 height 27
drag, startPoint x: 960, startPoint y: 631, endPoint x: 249, endPoint y: 633, distance: 711.0
click at [249, 633] on tr "£4.22 Paid 1BD90CAC-7041 [DATE] 12:40 [DATE] 12:40" at bounding box center [638, 635] width 866 height 37
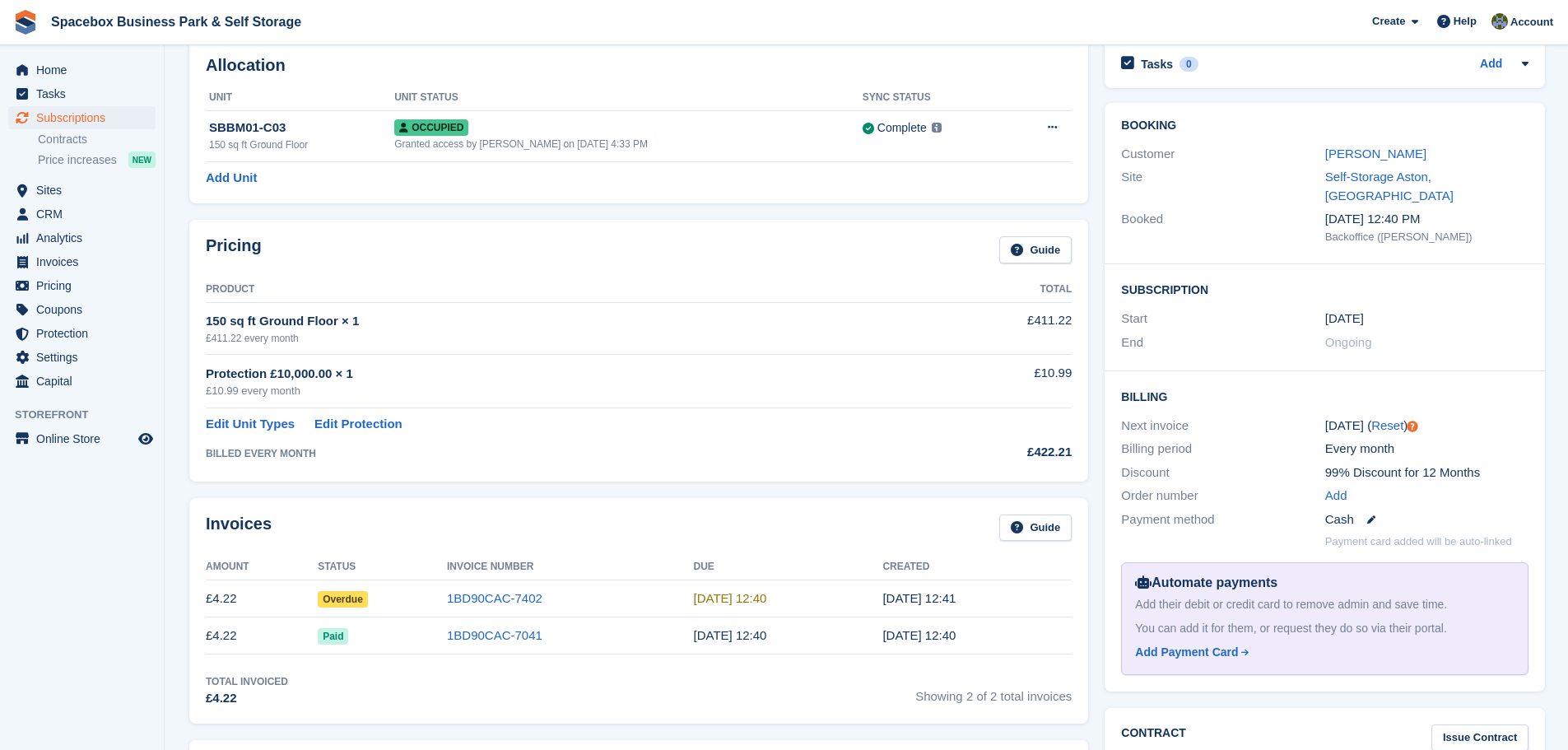
click at [626, 595] on td "1BD90CAC-7402" at bounding box center [571, 598] width 247 height 37
drag, startPoint x: 972, startPoint y: 638, endPoint x: 207, endPoint y: 595, distance: 766.2
click at [207, 595] on tbody "£4.22 Overdue 1BD90CAC-7402 [DATE] 12:40 [DATE] 12:41 £4.22 Paid 1BD90CAC-7041 …" at bounding box center [638, 617] width 866 height 74
click at [487, 537] on div "Invoices Guide" at bounding box center [638, 532] width 866 height 37
click at [464, 601] on link "1BD90CAC-7402" at bounding box center [494, 597] width 95 height 14
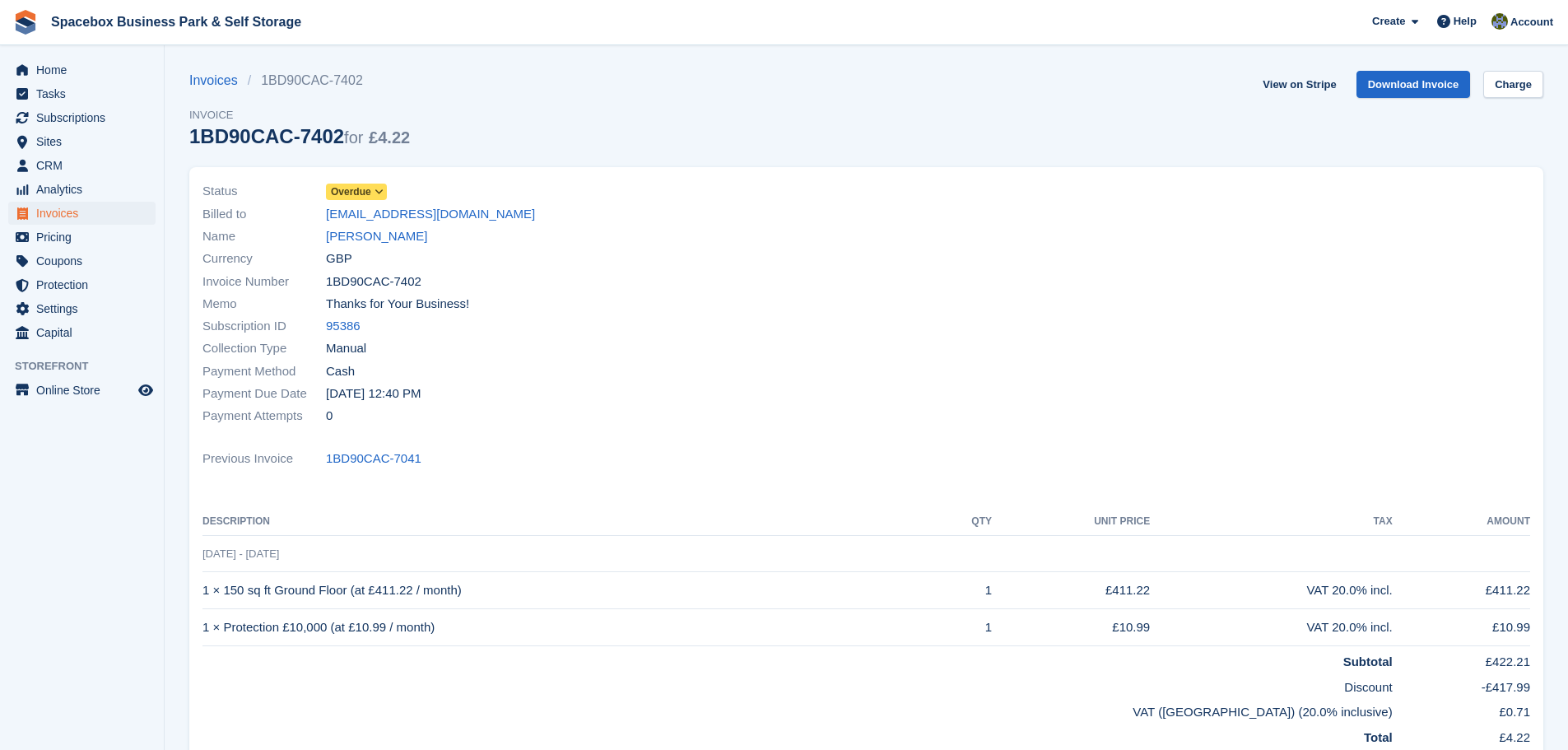
click at [362, 195] on span "Overdue" at bounding box center [351, 192] width 40 height 15
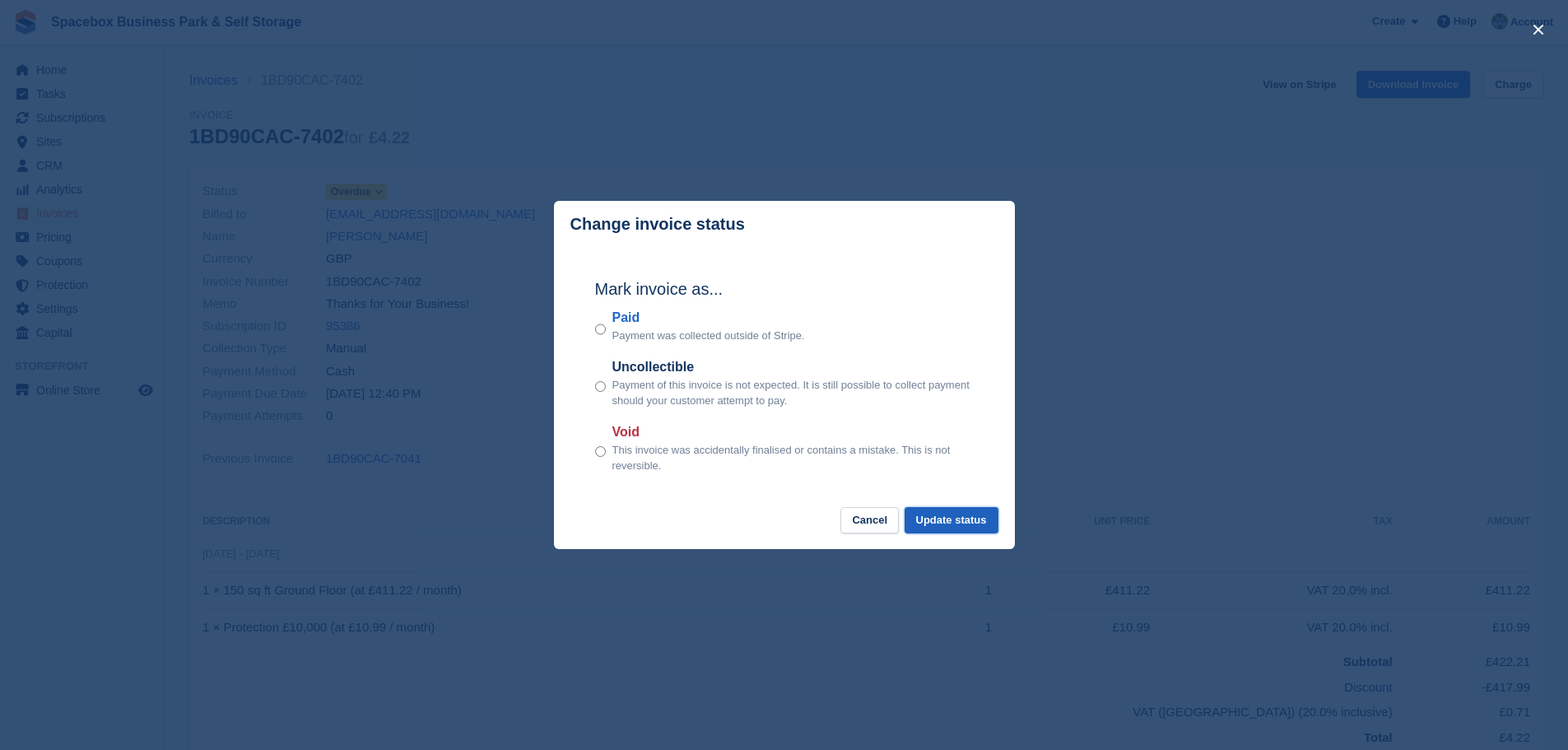
click at [944, 530] on button "Update status" at bounding box center [951, 520] width 94 height 28
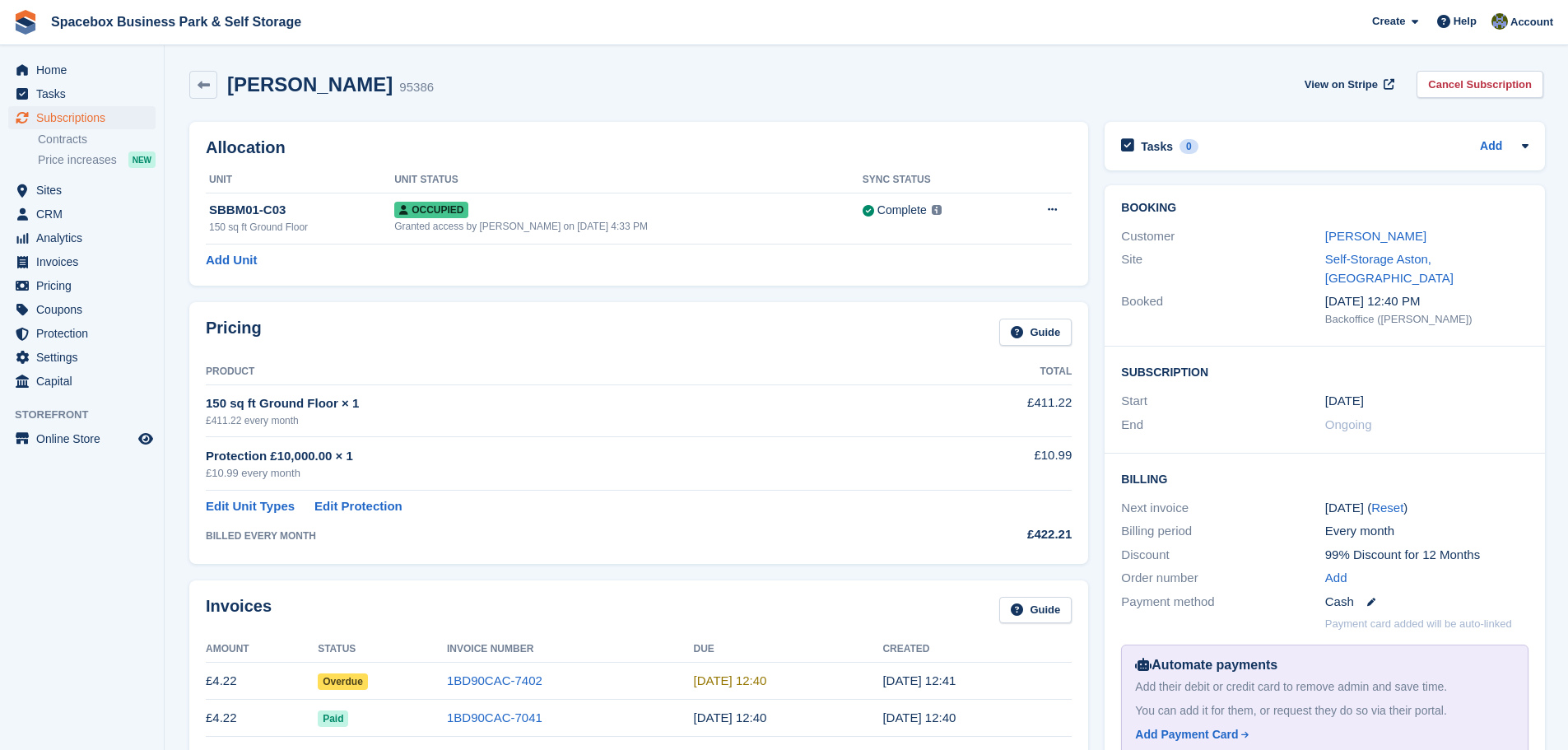
scroll to position [83, 0]
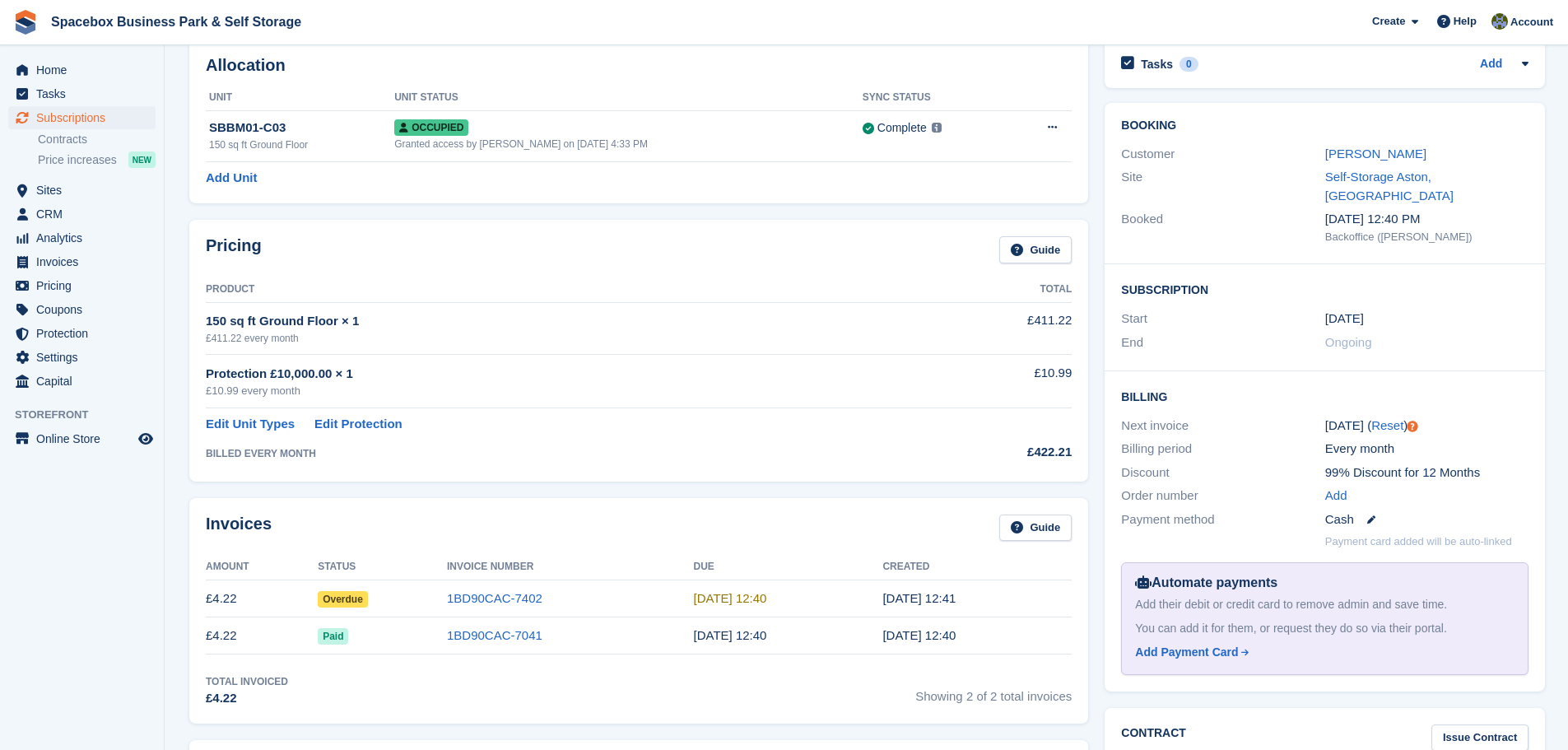
click at [641, 220] on div "Pricing Guide Product Total 150 sq ft Ground Floor × 1 £411.22 every month £411…" at bounding box center [638, 350] width 899 height 260
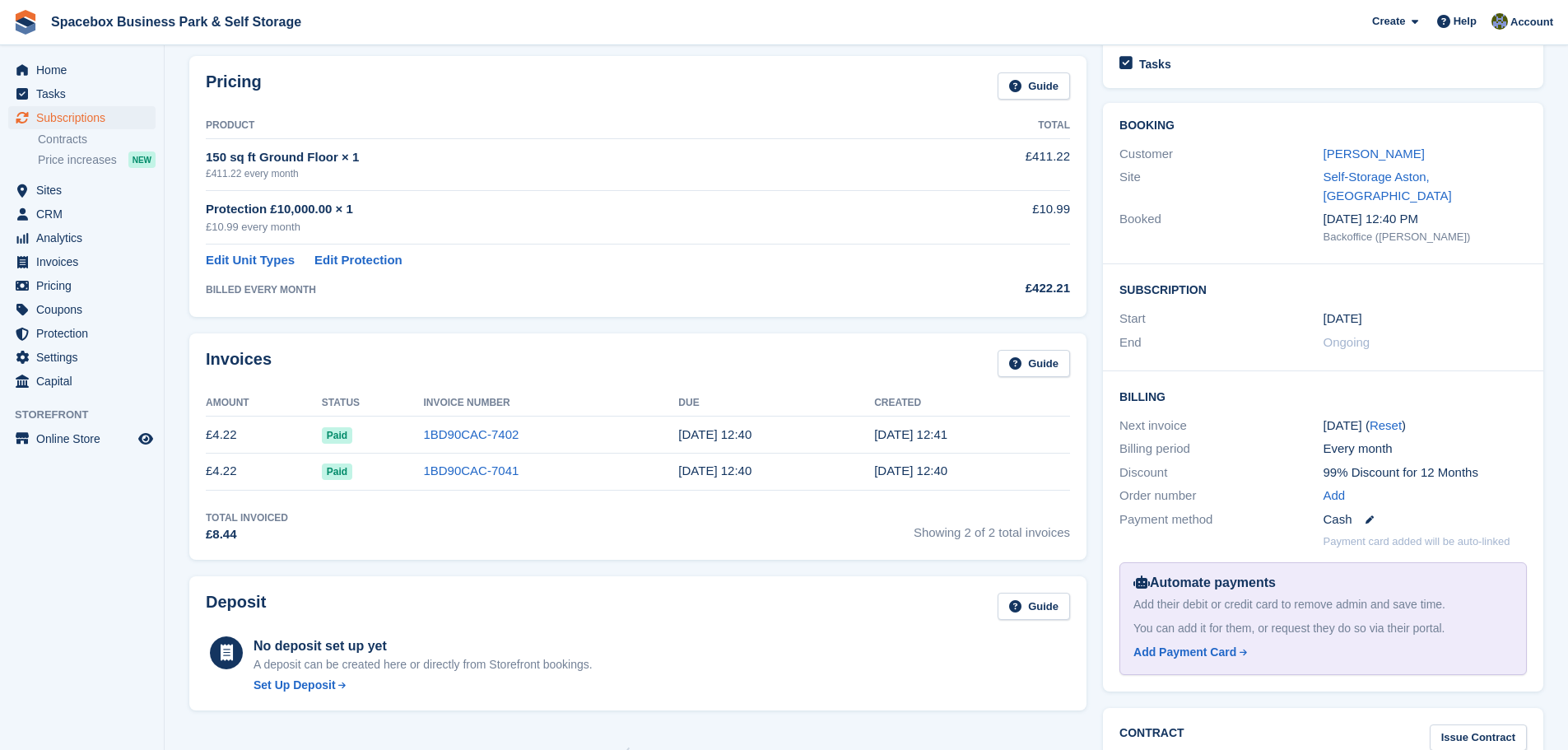
scroll to position [83, 0]
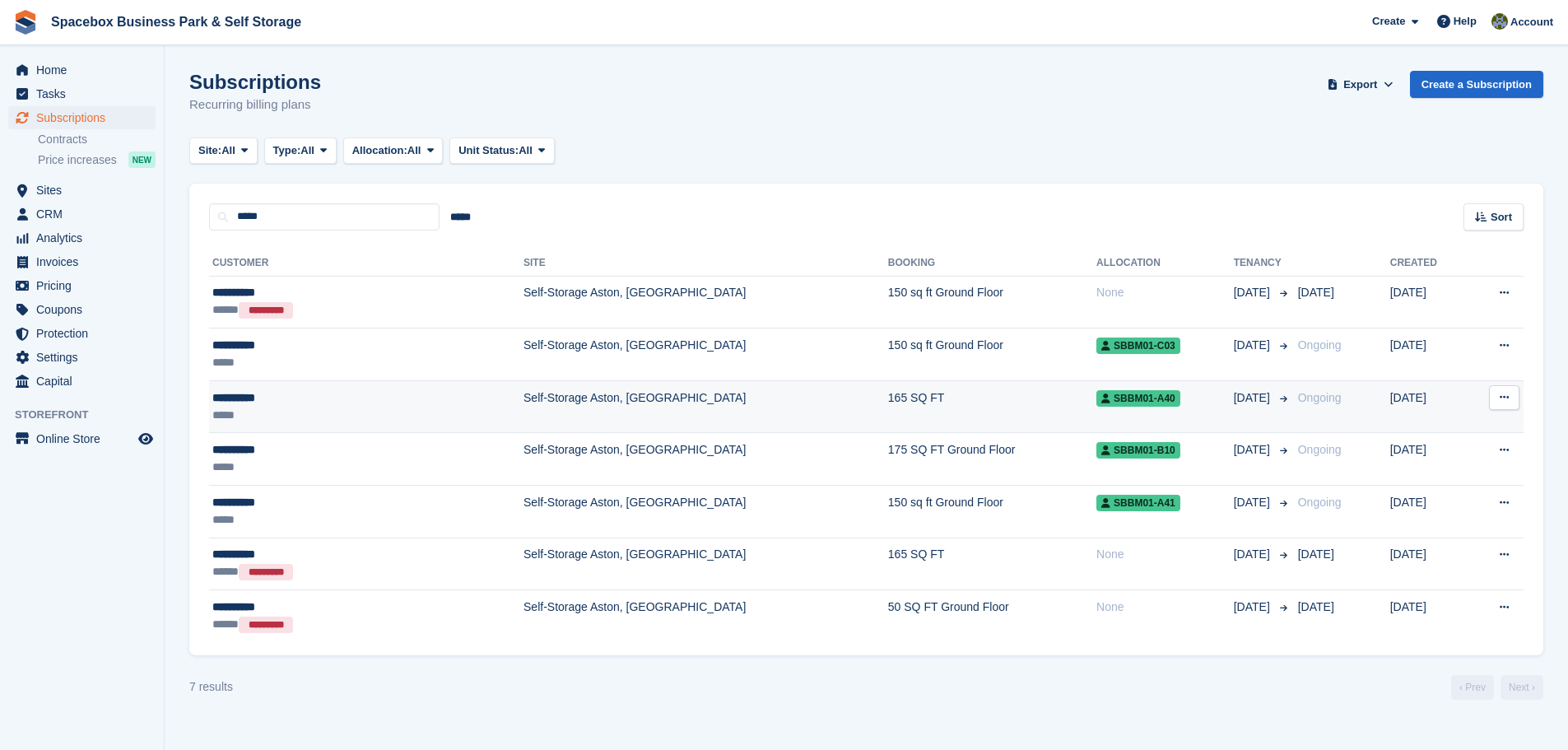
click at [699, 416] on td "Self-Storage Aston, [GEOGRAPHIC_DATA]" at bounding box center [706, 406] width 364 height 52
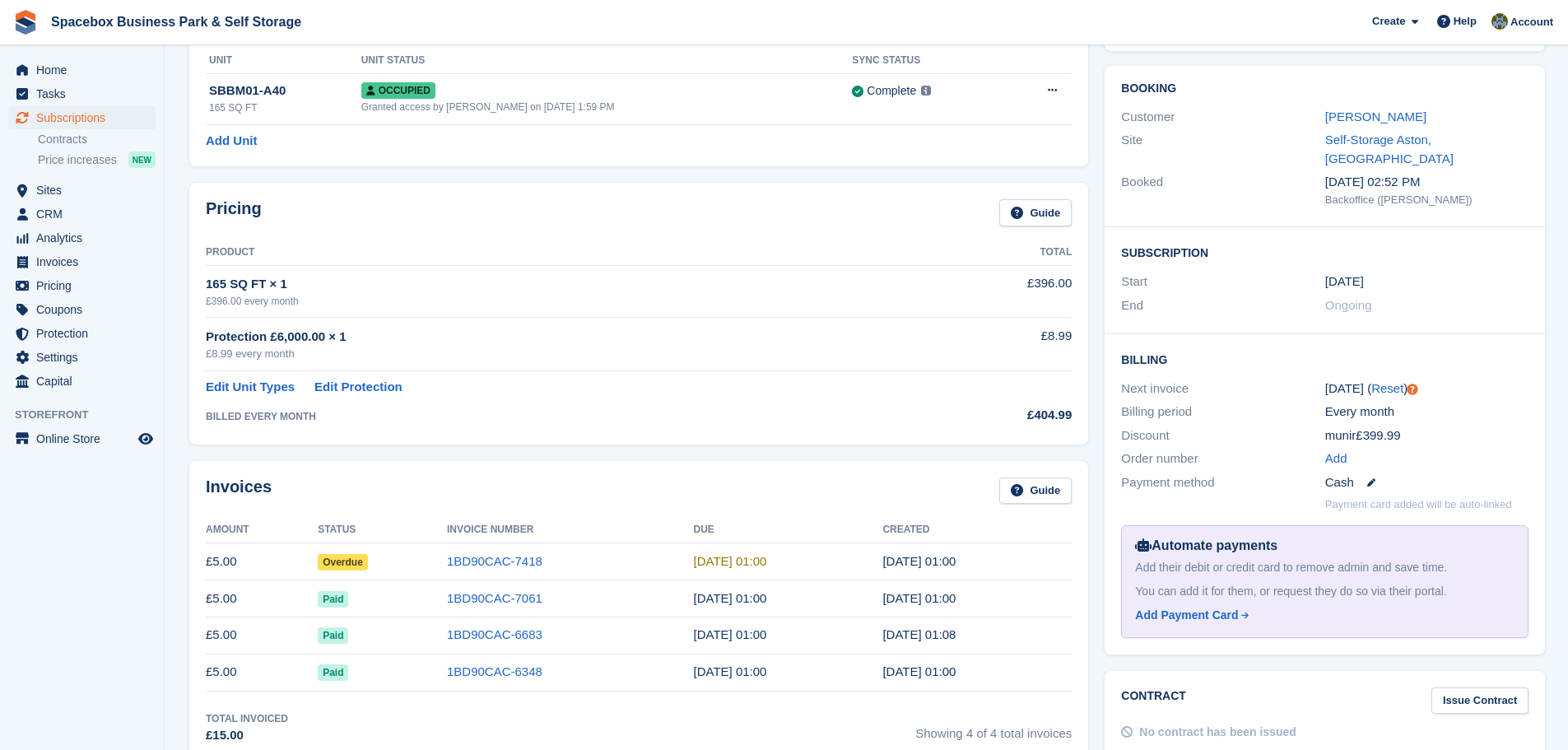
scroll to position [247, 0]
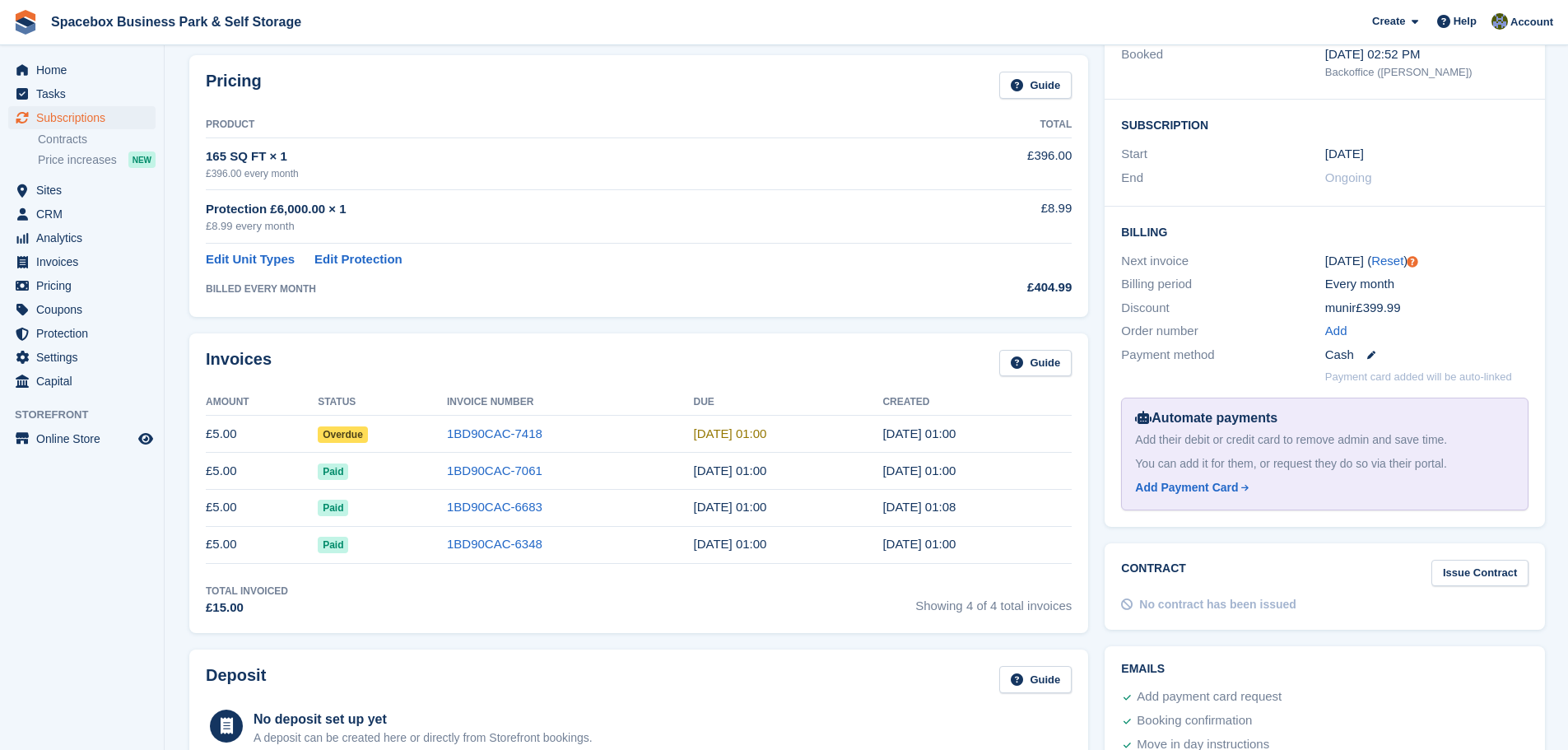
drag, startPoint x: 756, startPoint y: 507, endPoint x: 677, endPoint y: 425, distance: 113.9
click at [677, 425] on tbody "£5.00 Overdue 1BD90CAC-7418 18 Aug, 01:00 17 Aug, 01:00 £5.00 Paid 1BD90CAC-706…" at bounding box center [638, 489] width 866 height 147
click at [760, 510] on td "18 Jun, 01:00" at bounding box center [788, 507] width 189 height 37
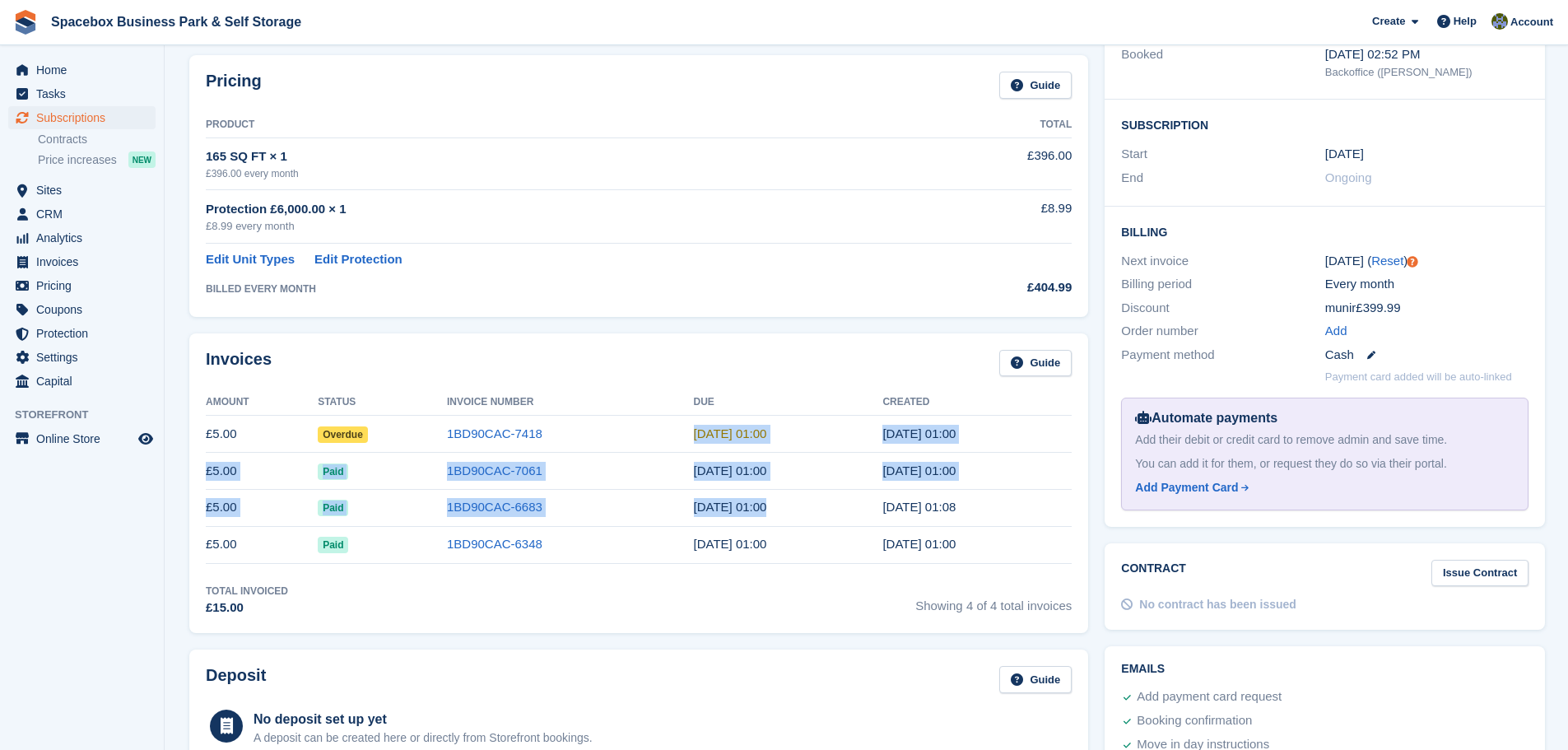
drag, startPoint x: 744, startPoint y: 506, endPoint x: 677, endPoint y: 438, distance: 95.5
click at [677, 438] on tbody "£5.00 Overdue 1BD90CAC-7418 18 Aug, 01:00 17 Aug, 01:00 £5.00 Paid 1BD90CAC-706…" at bounding box center [638, 489] width 866 height 147
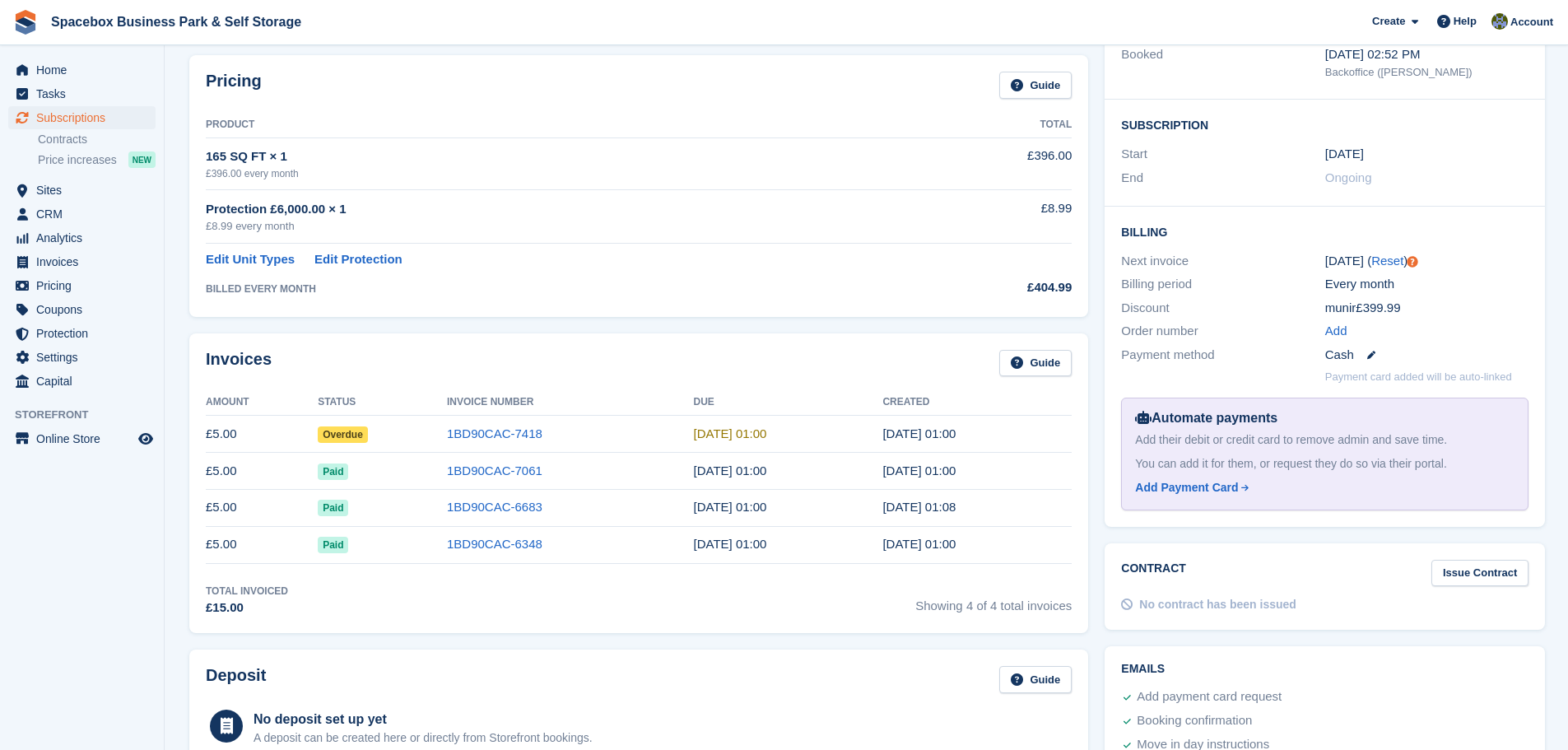
click at [736, 364] on div "Invoices Guide" at bounding box center [638, 368] width 866 height 37
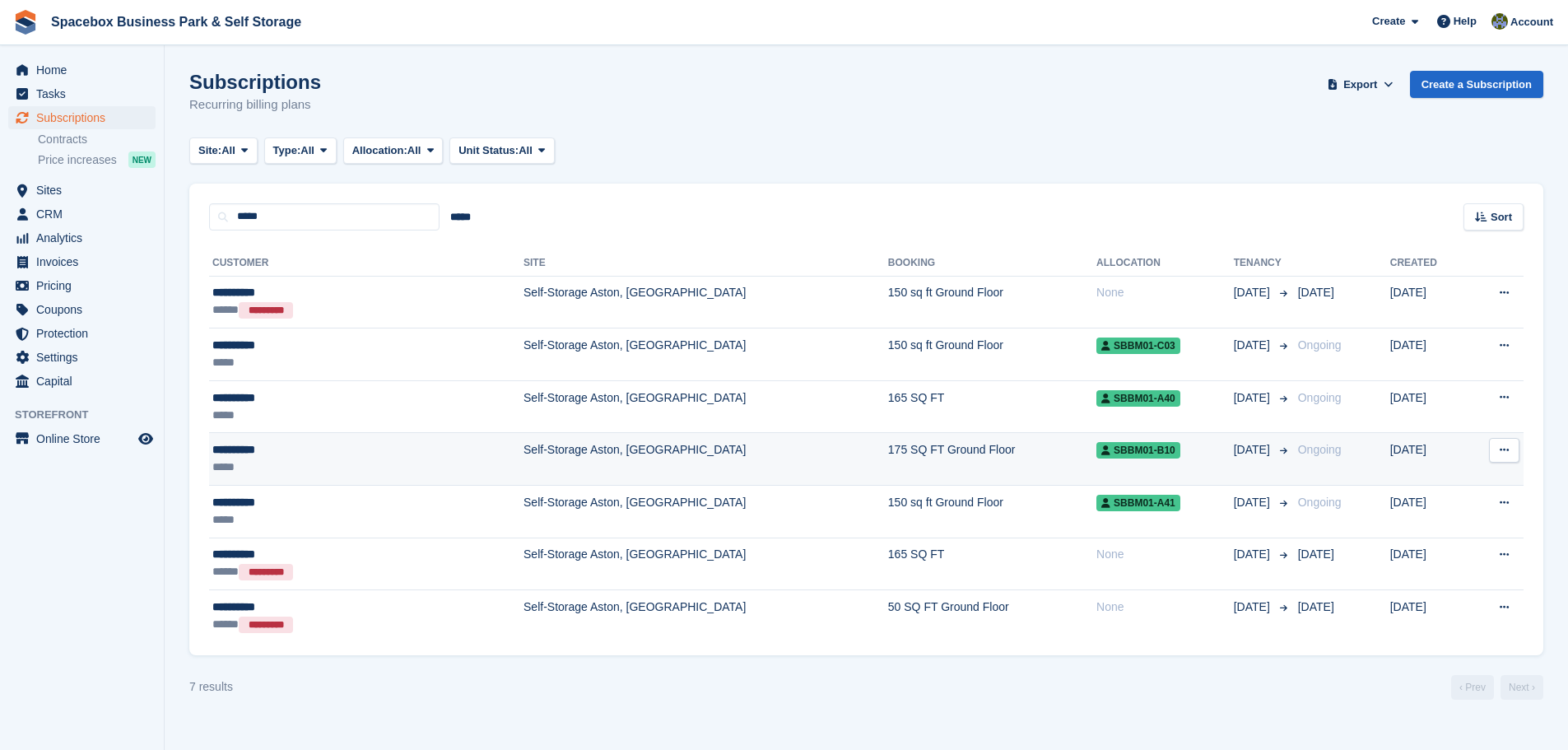
click at [970, 452] on td "175 SQ FT Ground Floor" at bounding box center [992, 458] width 208 height 52
